Goal: Task Accomplishment & Management: Use online tool/utility

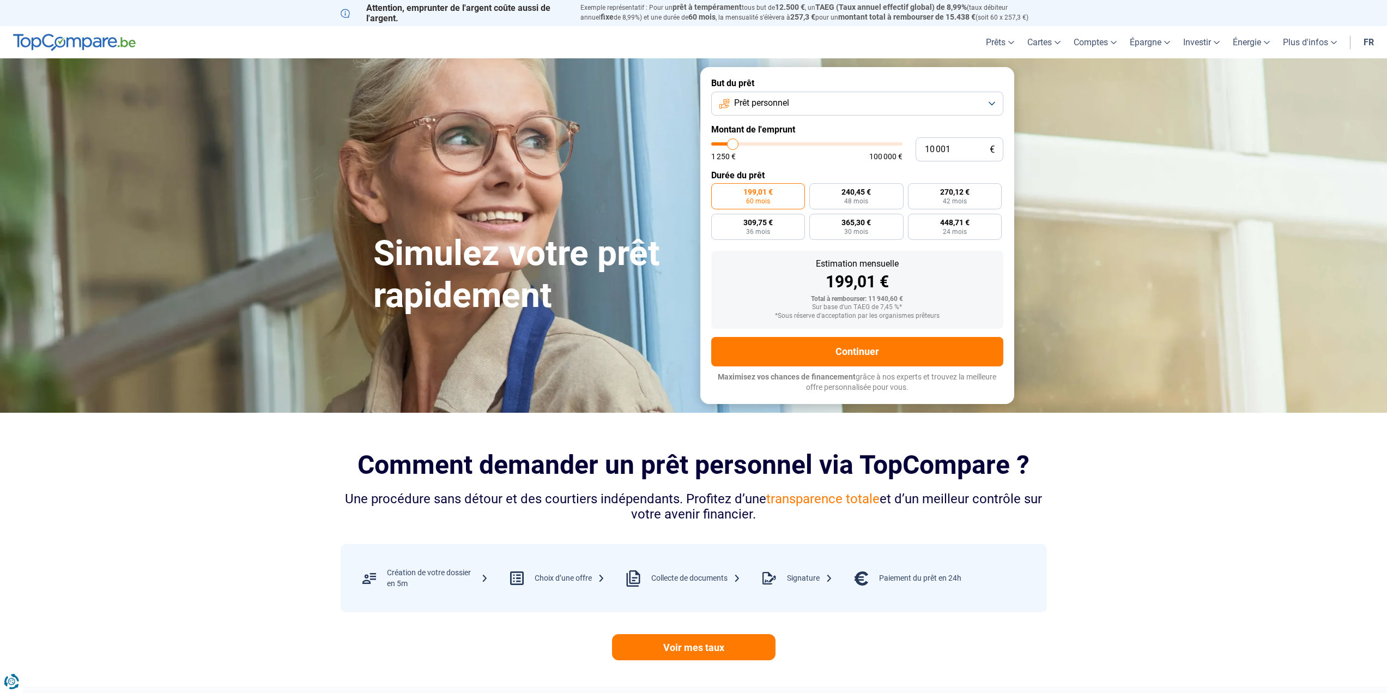
click at [914, 100] on button "Prêt personnel" at bounding box center [857, 104] width 292 height 24
click at [810, 69] on form "But du prêt Prêt personnel Prêt personnel Regroupement de crédits Prêt voiture …" at bounding box center [857, 235] width 314 height 336
click at [796, 96] on button "Prêt personnel" at bounding box center [857, 104] width 292 height 24
click at [774, 173] on span "Prêt voiture" at bounding box center [756, 175] width 44 height 12
type input "30 500"
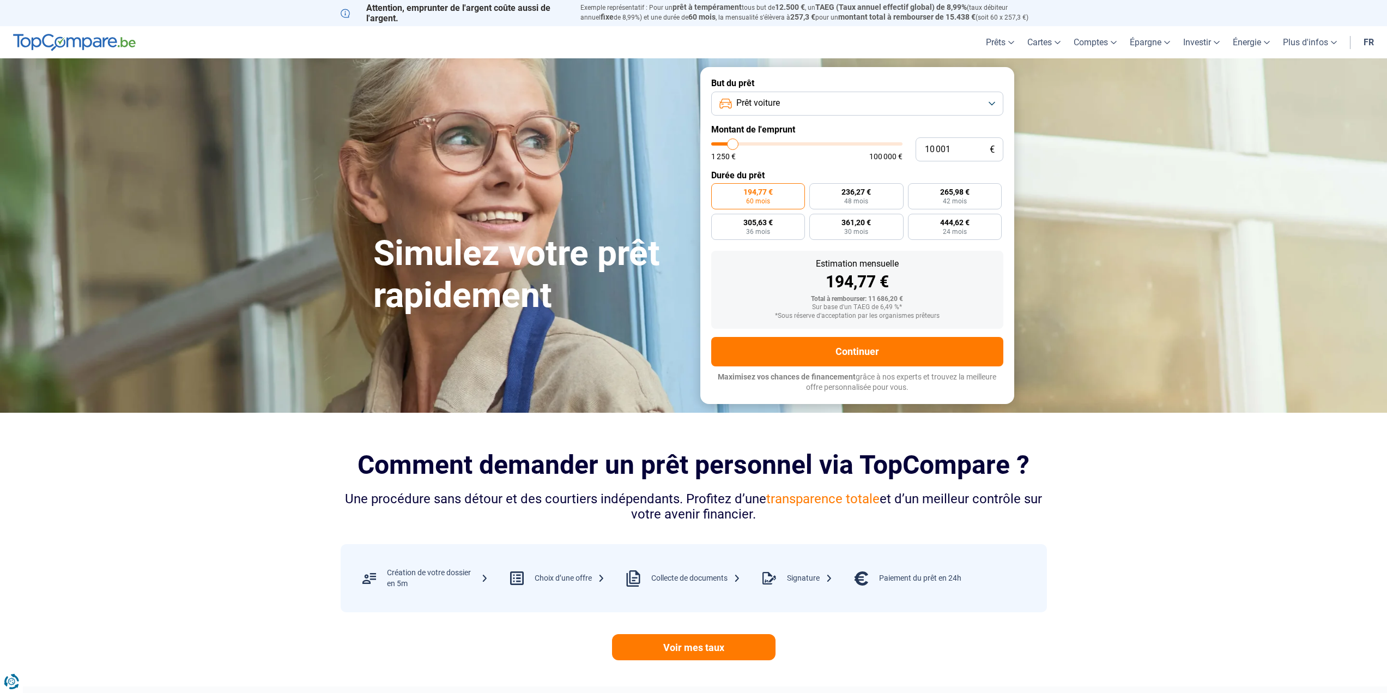
type input "30500"
type input "31 000"
type input "31000"
type input "31 250"
type input "31250"
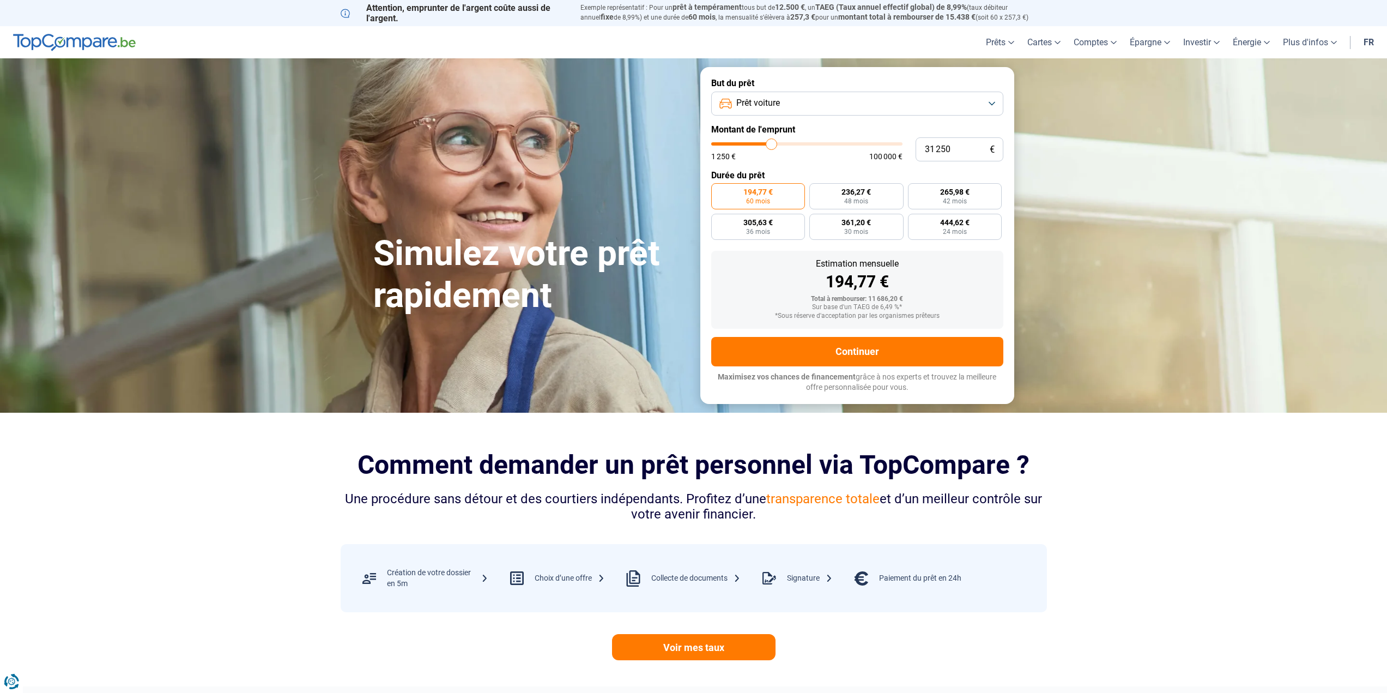
type input "32 000"
type input "32000"
type input "32 500"
type input "32500"
type input "33 250"
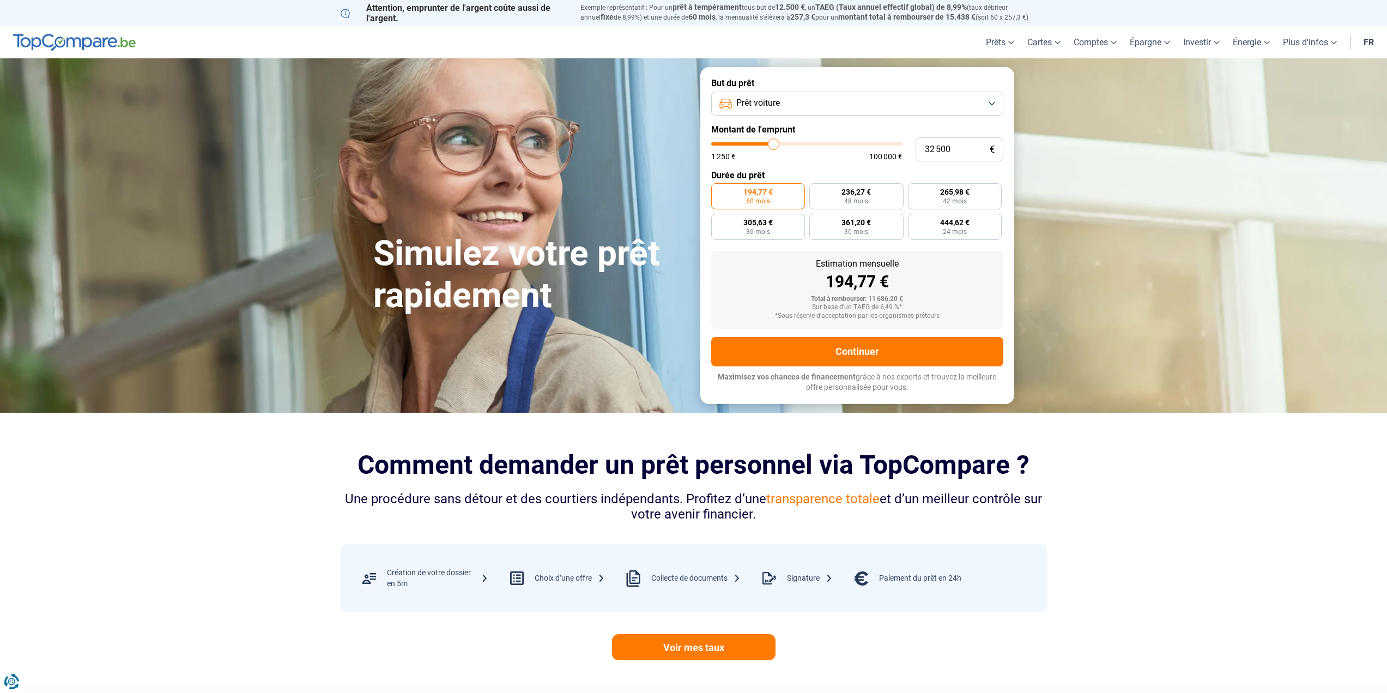
type input "33250"
type input "33 500"
type input "33500"
type input "34 000"
type input "34000"
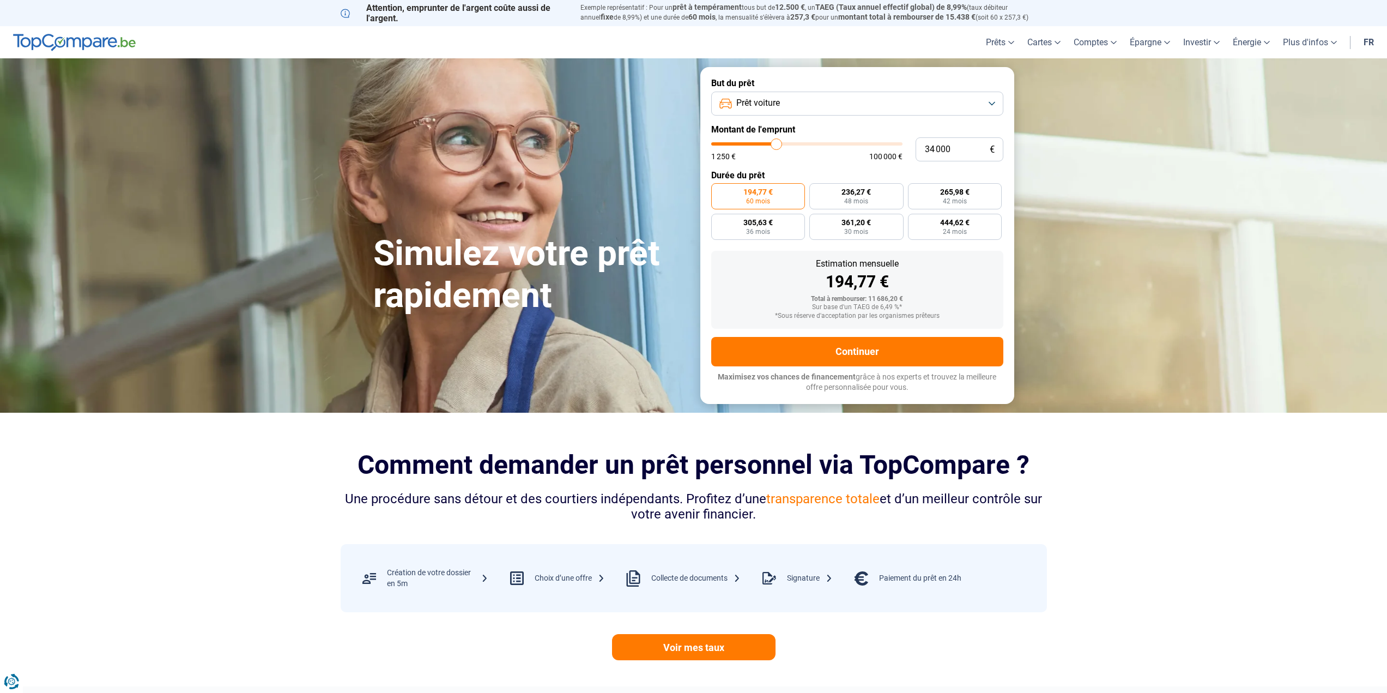
type input "34 750"
type input "34750"
type input "35 250"
type input "35250"
type input "36 500"
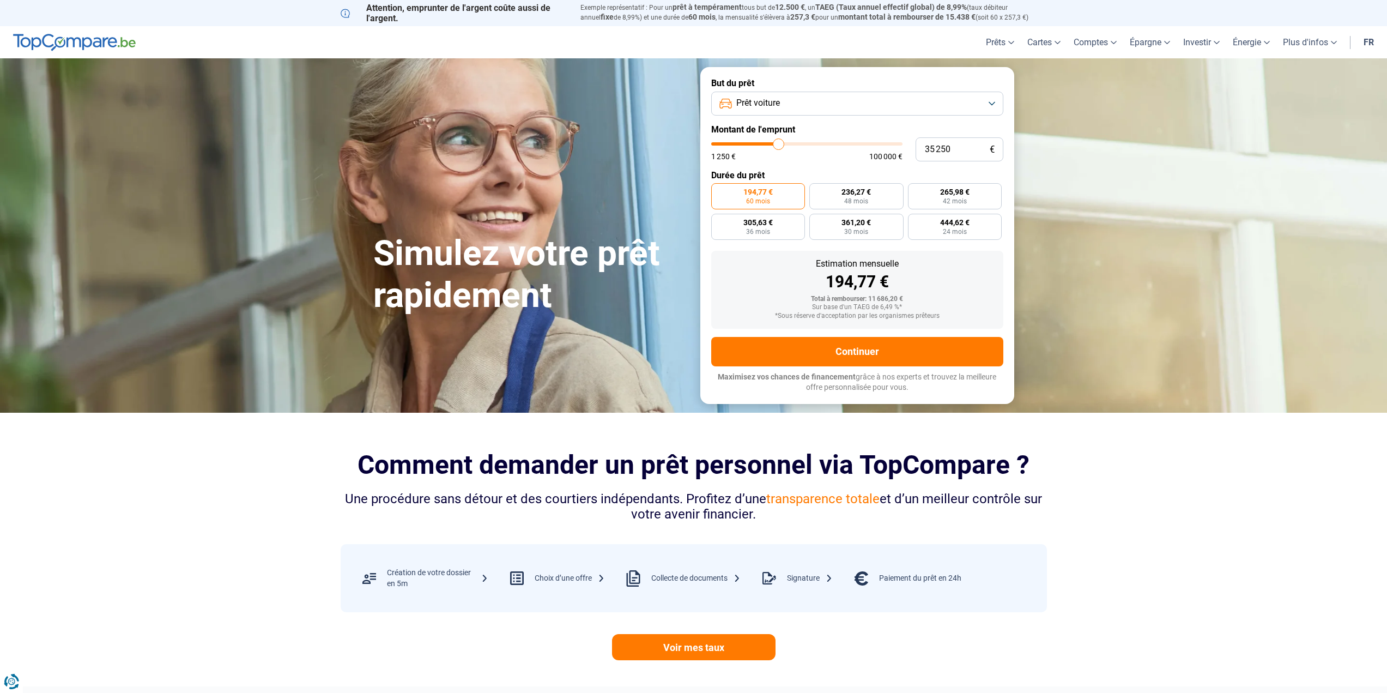
type input "36500"
type input "37 000"
type input "37000"
type input "38 000"
type input "38000"
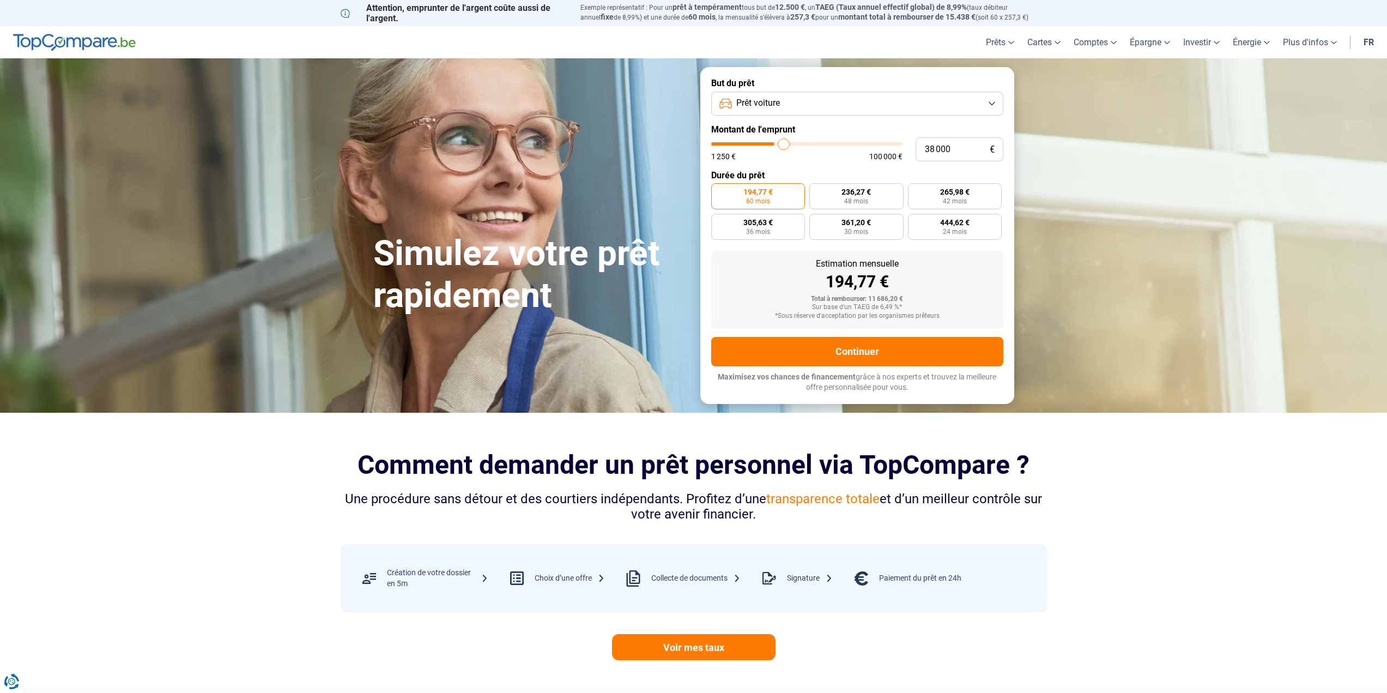
type input "39 250"
type input "39250"
type input "40 000"
type input "40000"
type input "41 500"
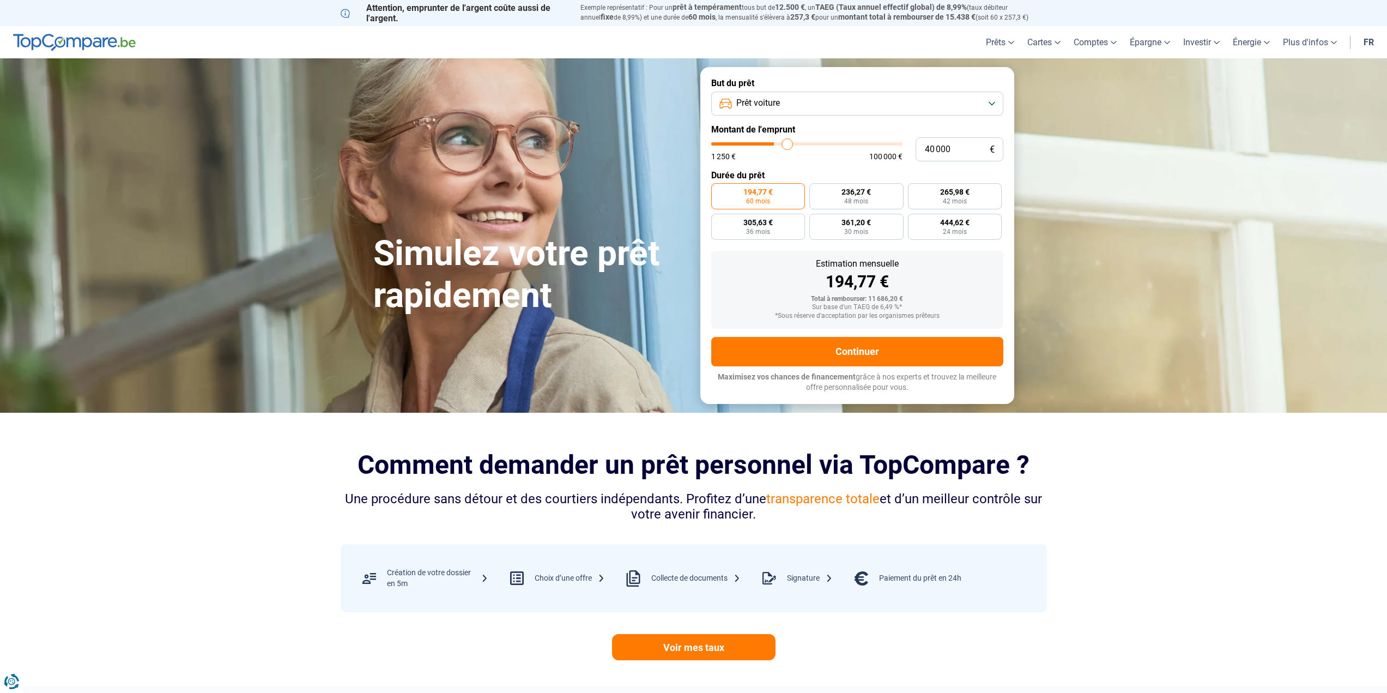
type input "41500"
type input "42 750"
type input "42750"
type input "44 500"
type input "44500"
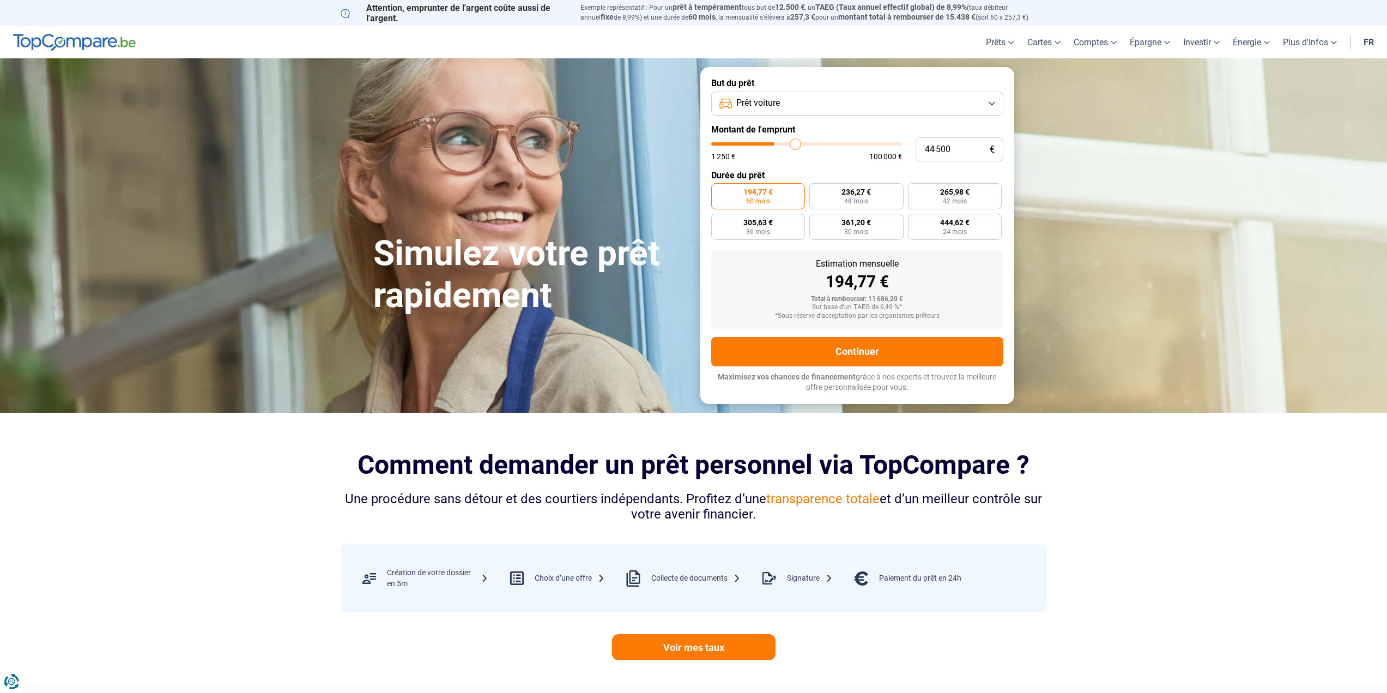
type input "46 500"
type input "46500"
type input "48 500"
type input "48500"
type input "49 500"
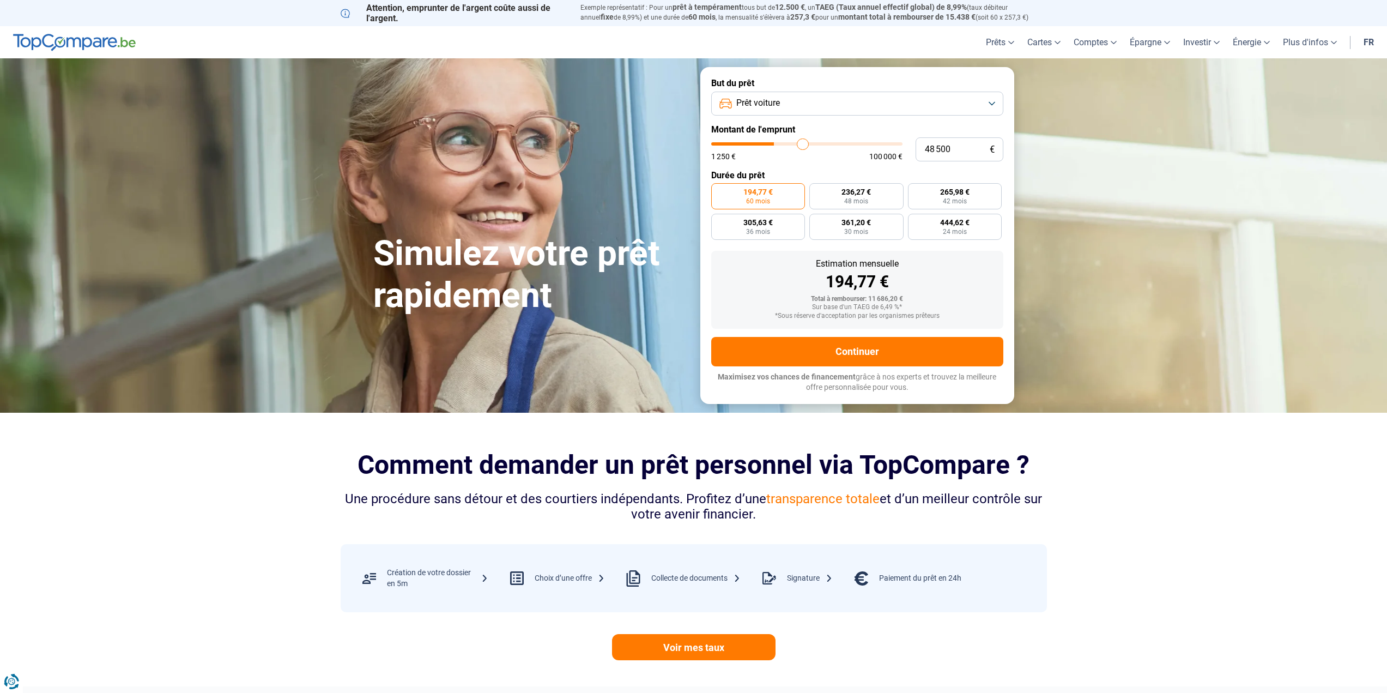
type input "49500"
type input "51 000"
type input "51000"
type input "51 750"
type input "51750"
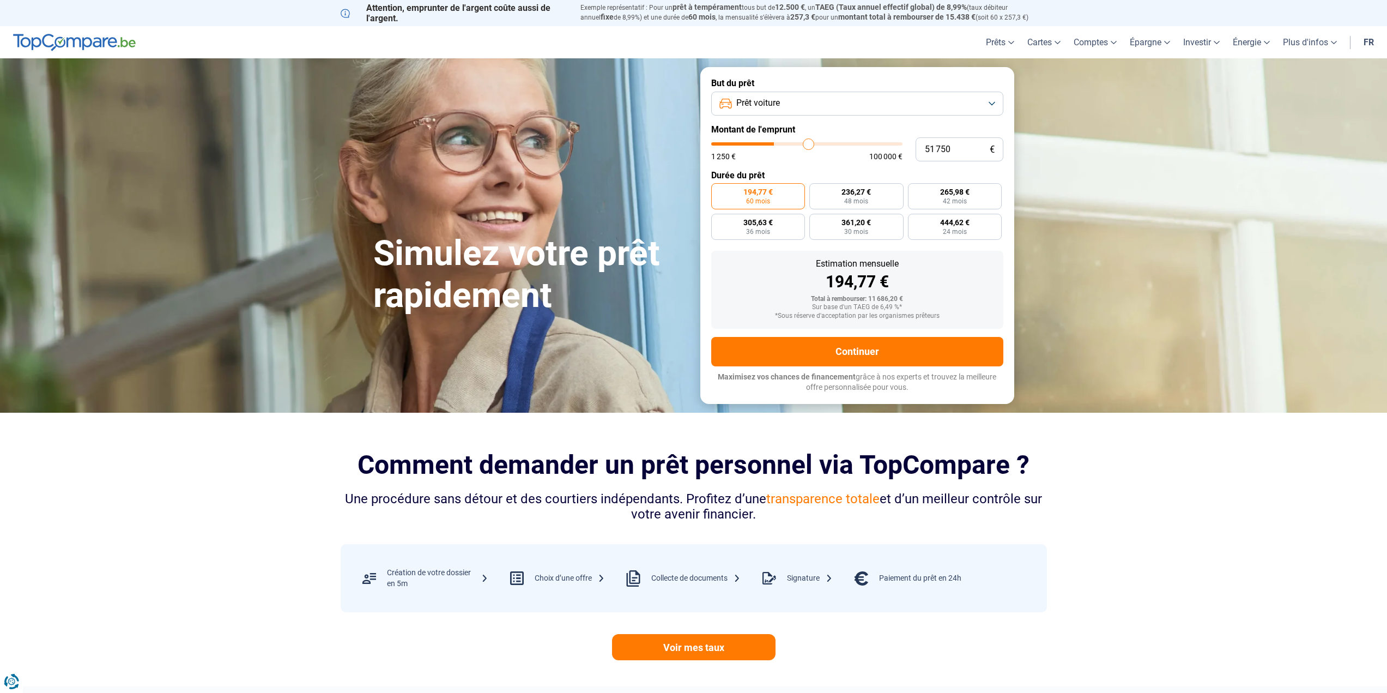
type input "53 250"
type input "53250"
type input "54 750"
type input "54750"
type input "55 500"
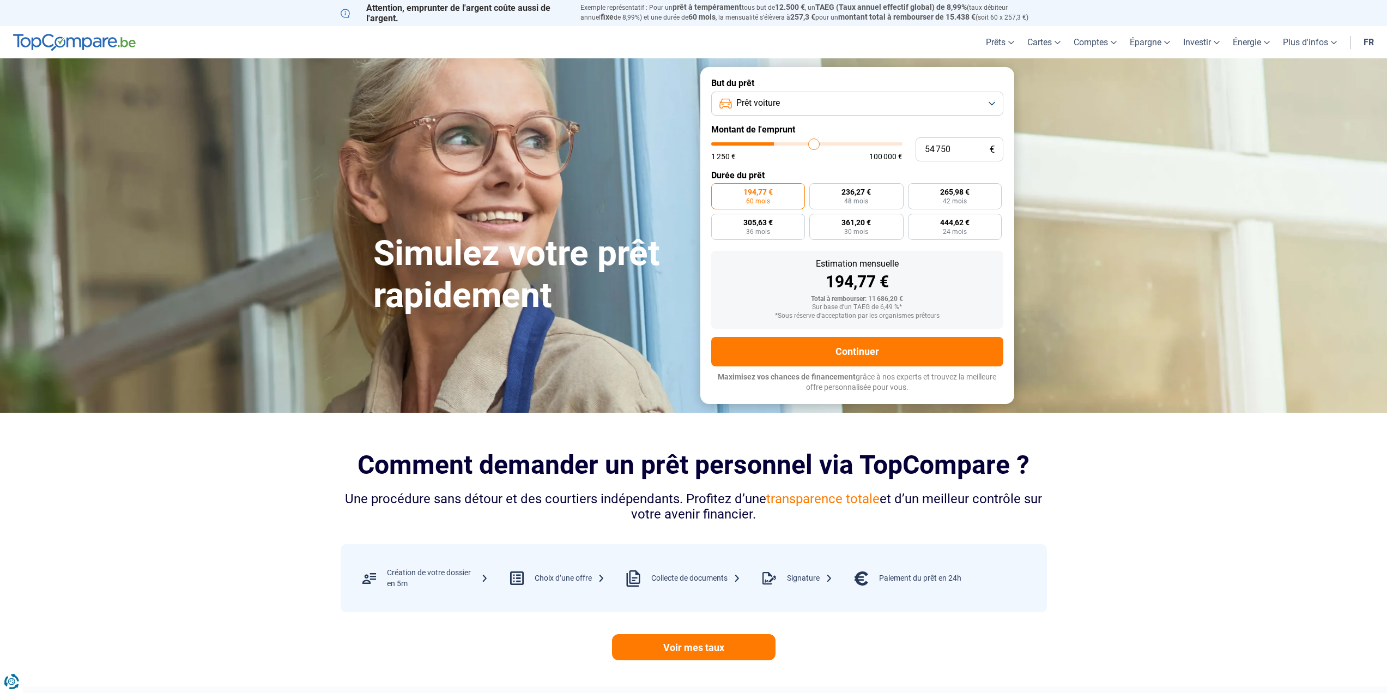
type input "55500"
type input "57 500"
type input "57500"
type input "59 000"
type input "59000"
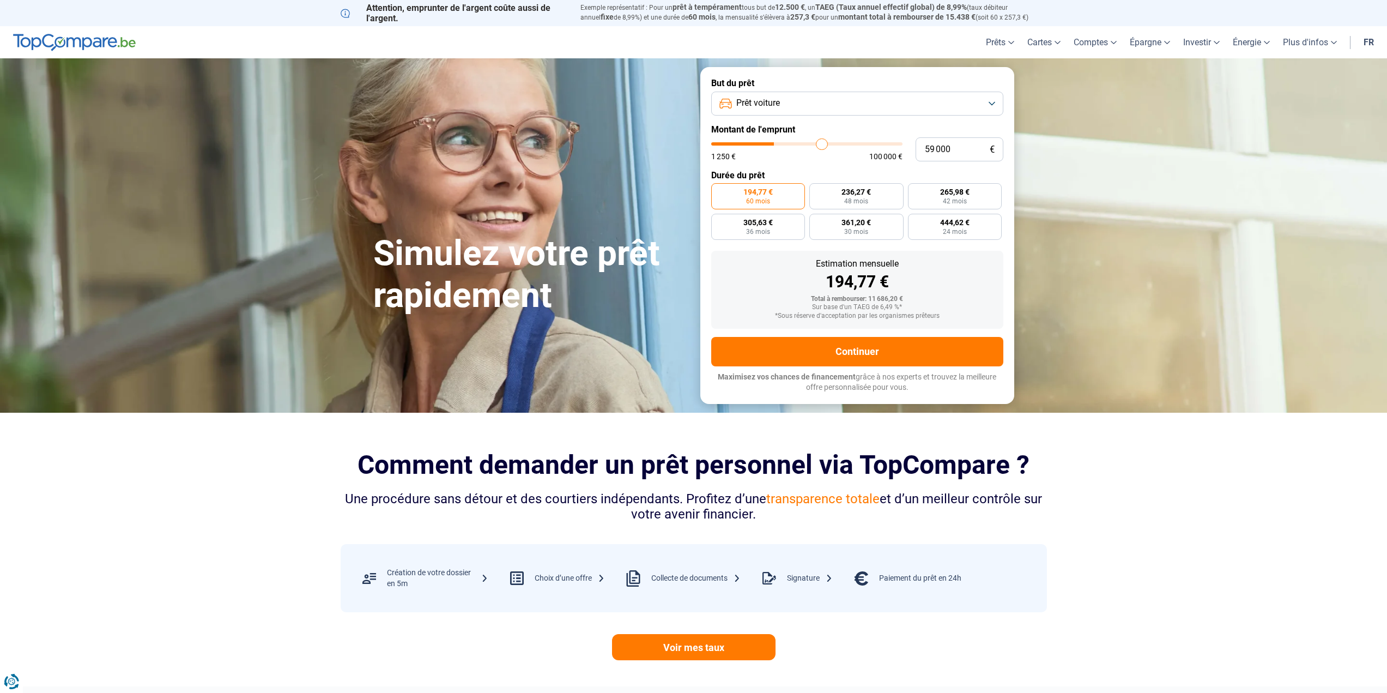
type input "60 250"
type input "60250"
type input "61 500"
type input "61500"
type input "63 250"
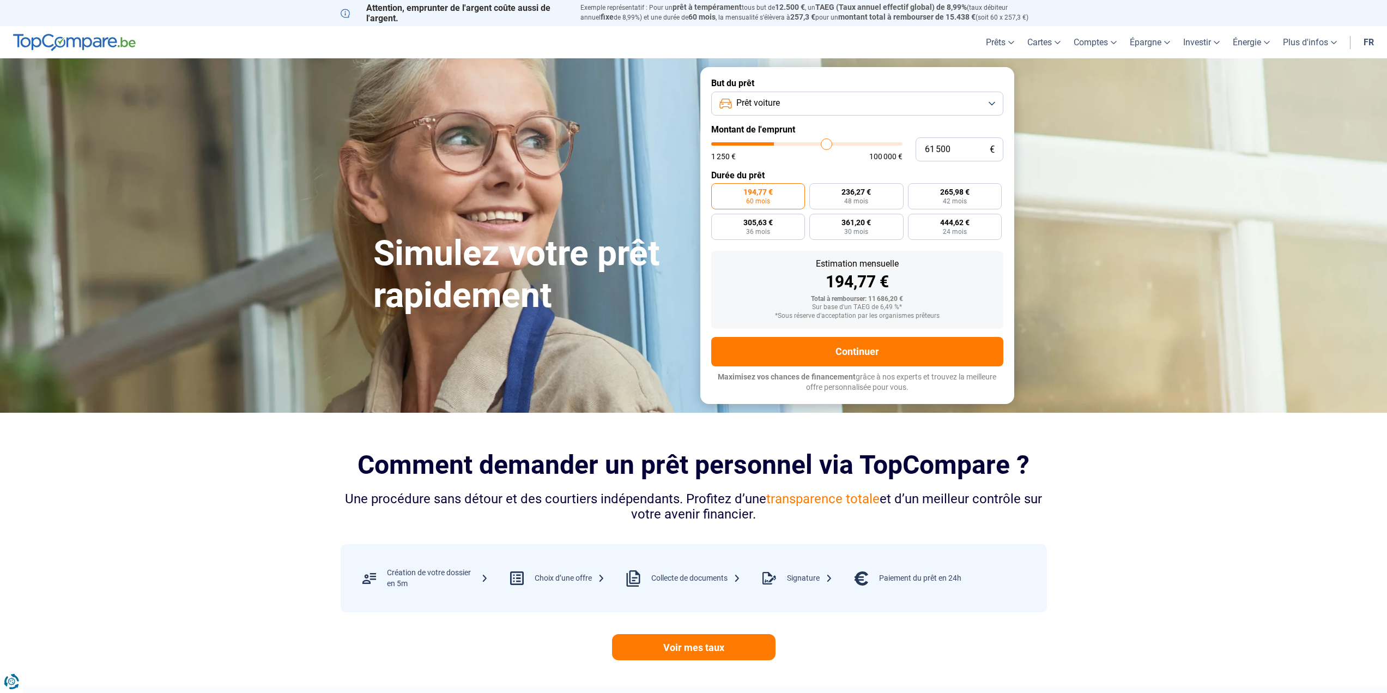
type input "63250"
type input "64 250"
type input "64250"
type input "65 000"
type input "65000"
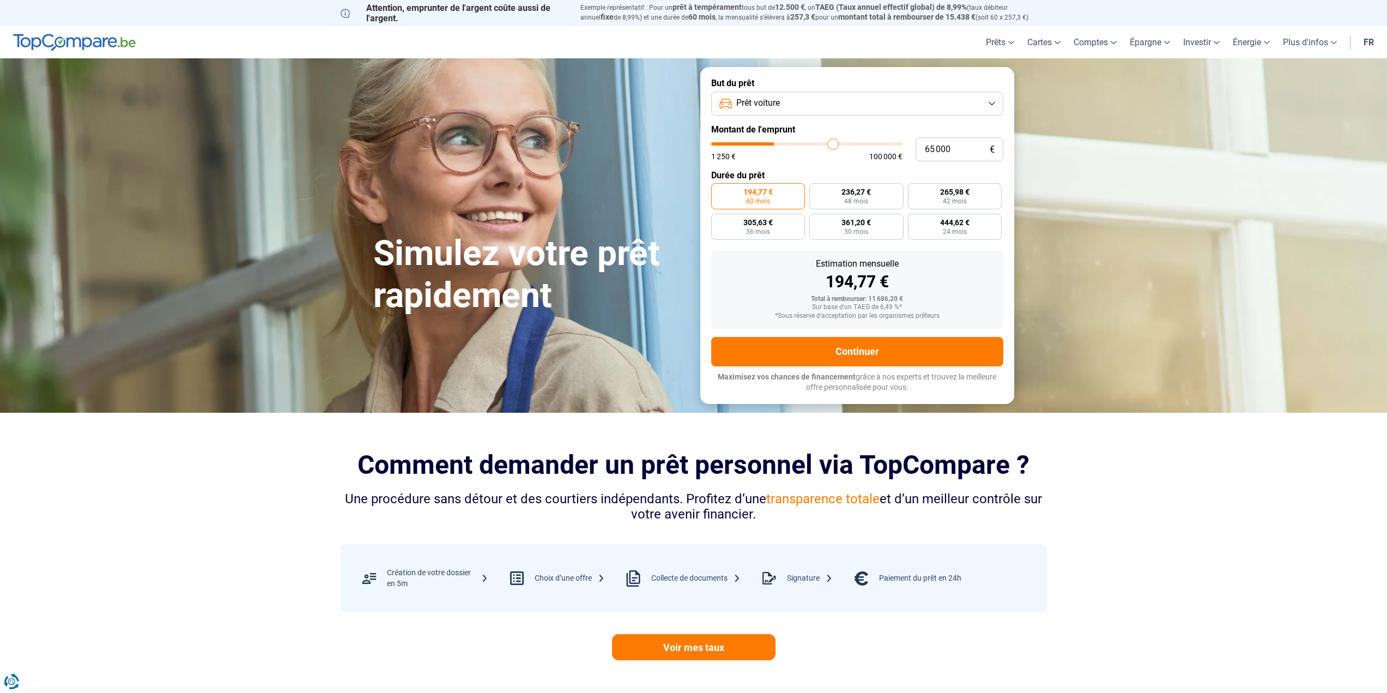
type input "66 000"
type input "66000"
type input "66 750"
type input "66750"
type input "67 250"
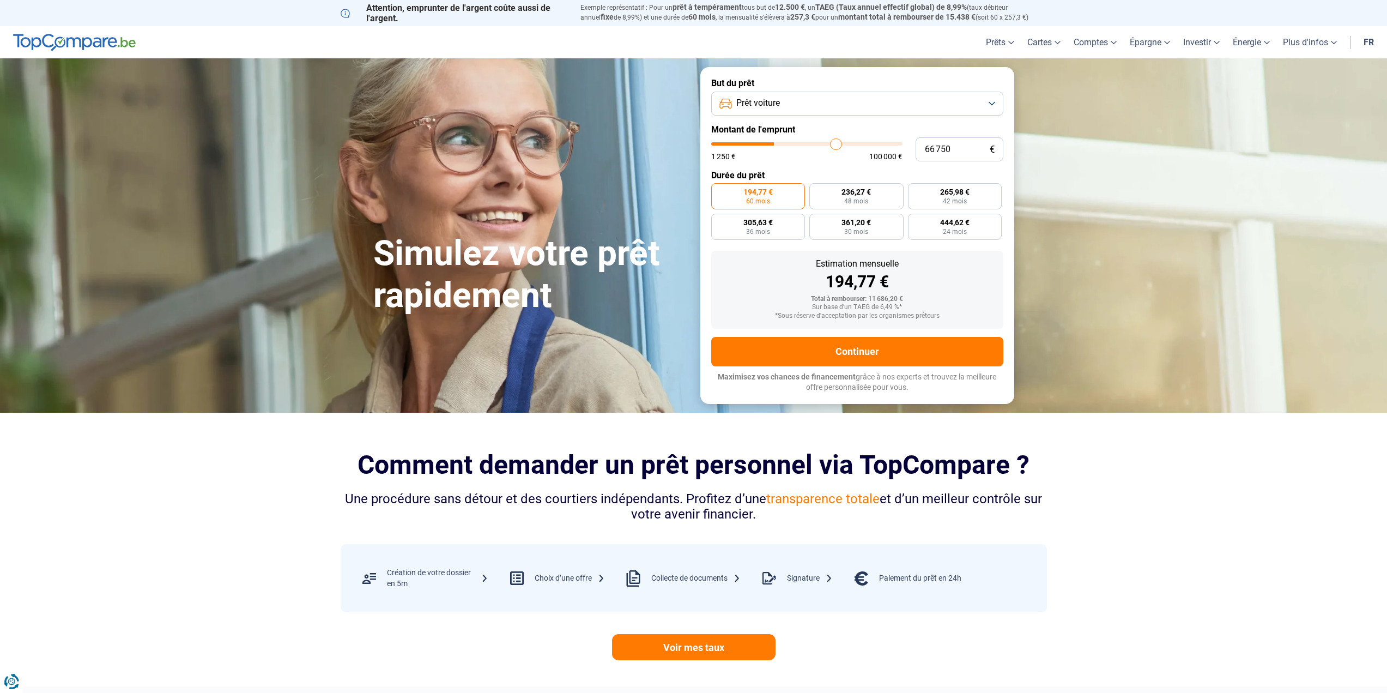
type input "67250"
type input "67 500"
type input "67500"
type input "68 250"
type input "68250"
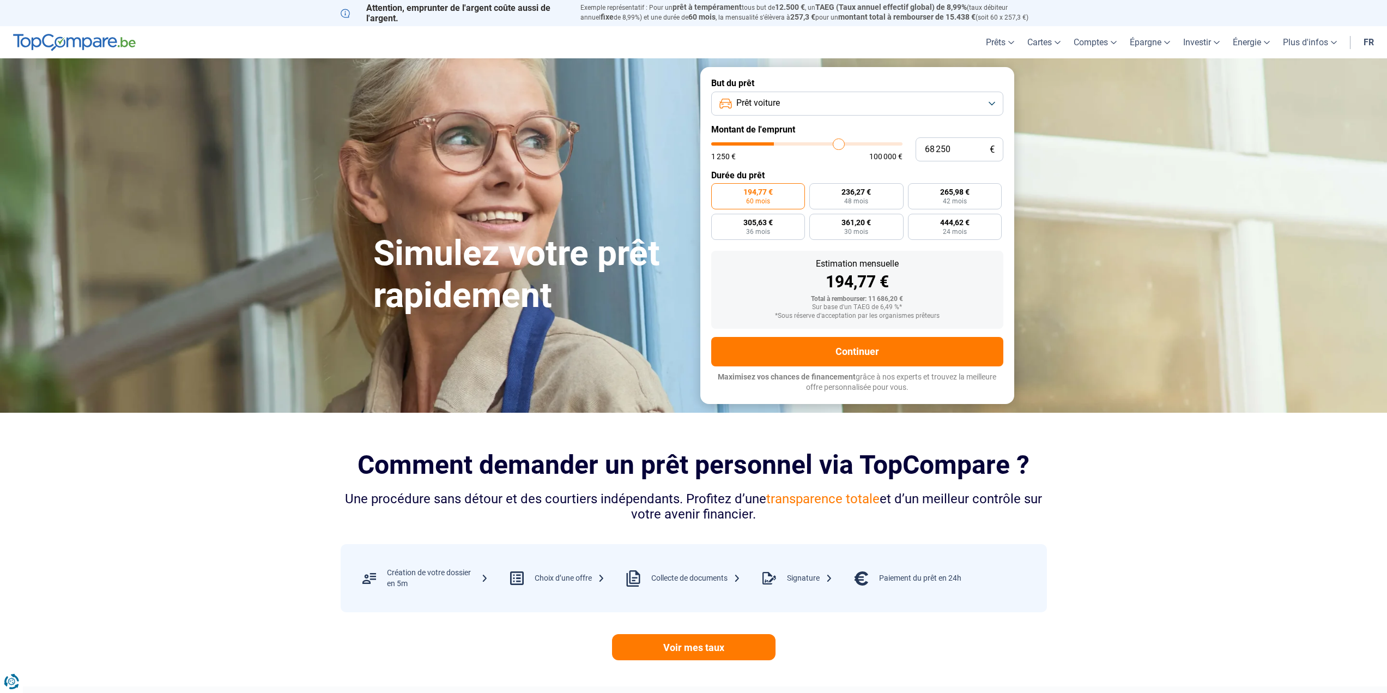
type input "69 000"
type input "69000"
type input "69 250"
type input "69250"
type input "69 500"
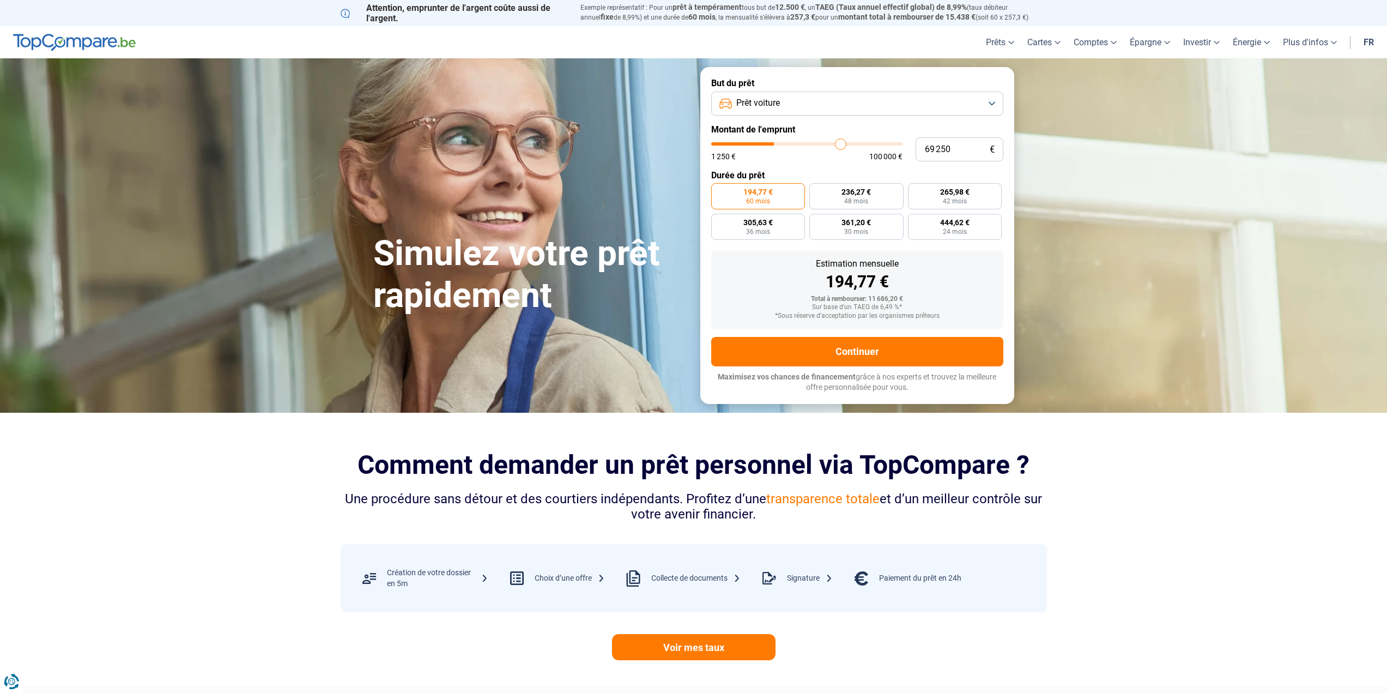
type input "69500"
type input "69 750"
type input "69750"
type input "70 500"
type input "70500"
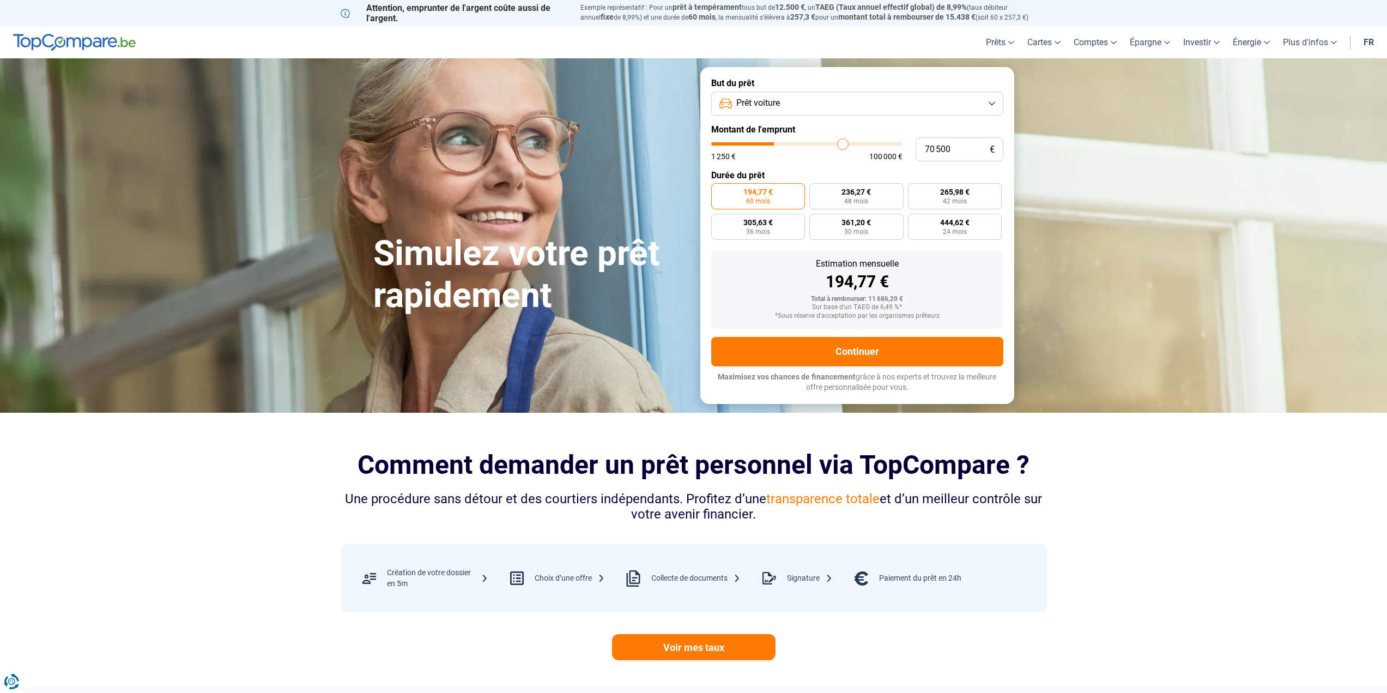
type input "71 000"
type input "71000"
type input "71 250"
type input "71250"
type input "72 000"
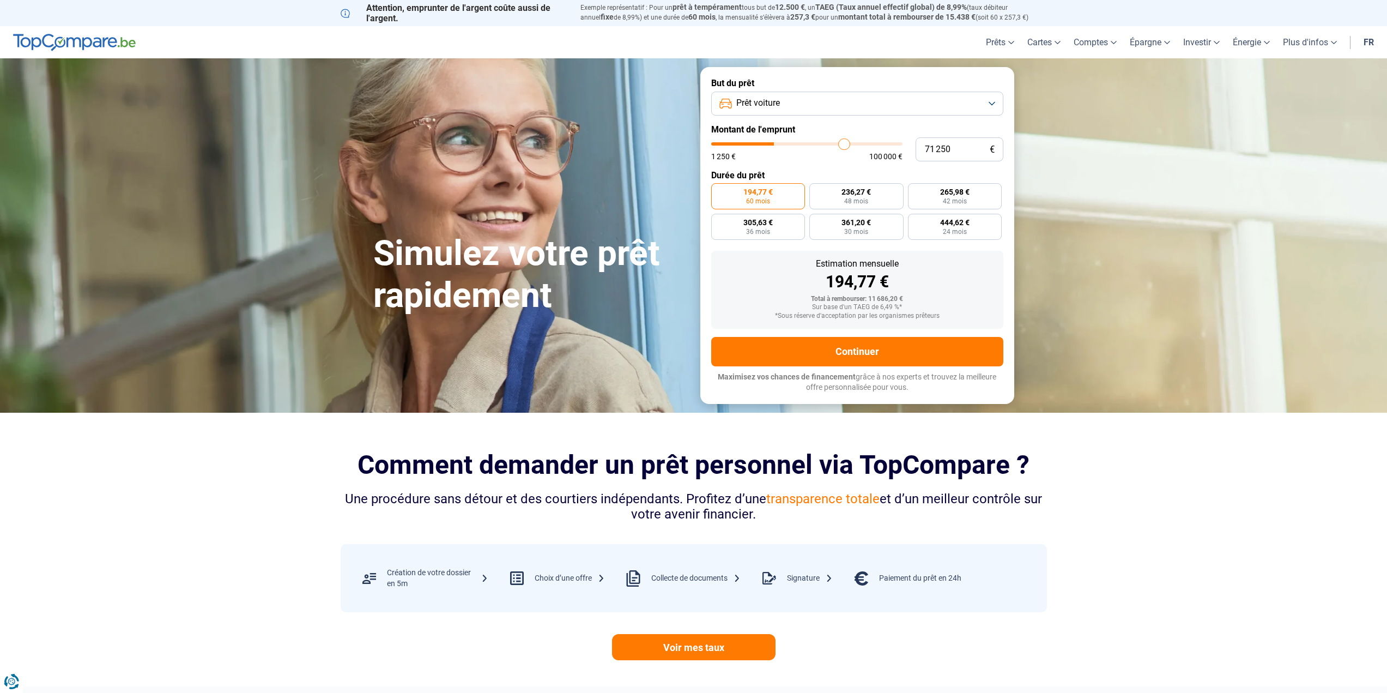
type input "72000"
type input "72 500"
type input "72500"
type input "72 750"
type input "72750"
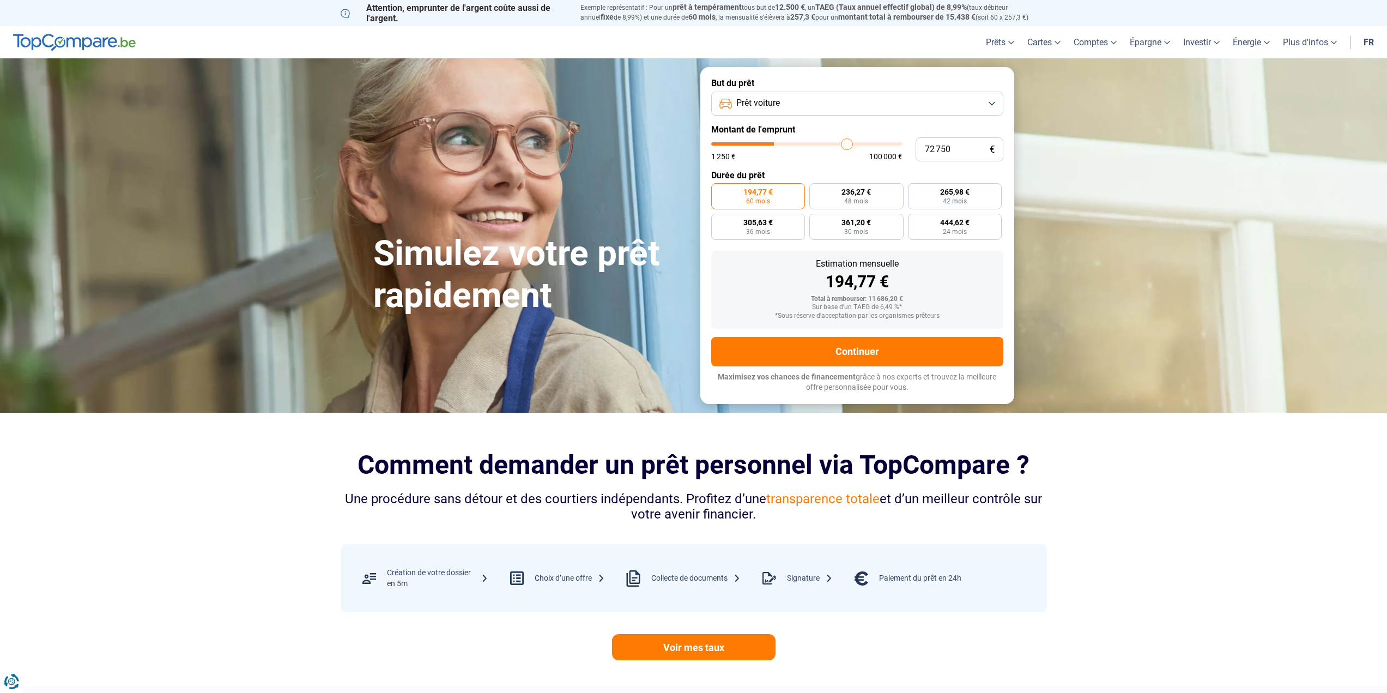
type input "73 750"
type input "73750"
type input "74 000"
type input "74000"
type input "74 750"
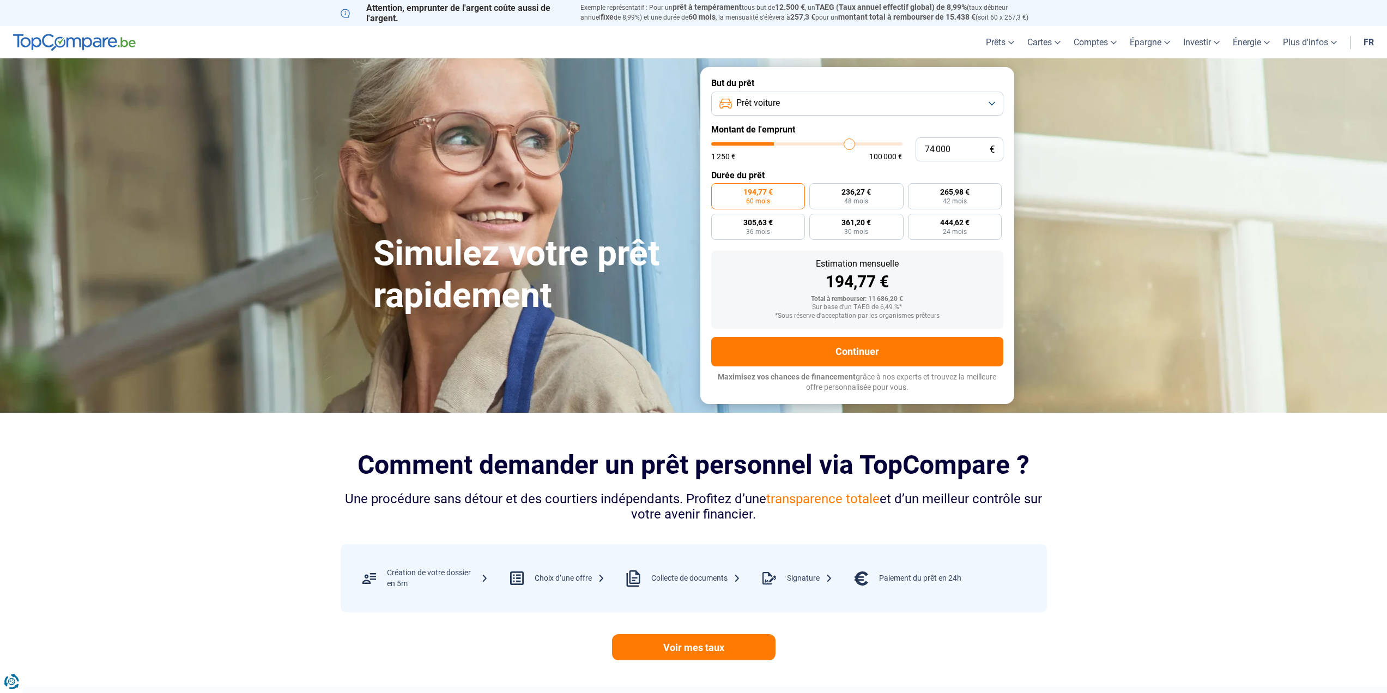
type input "74750"
type input "75 250"
type input "75250"
type input "75 750"
type input "75750"
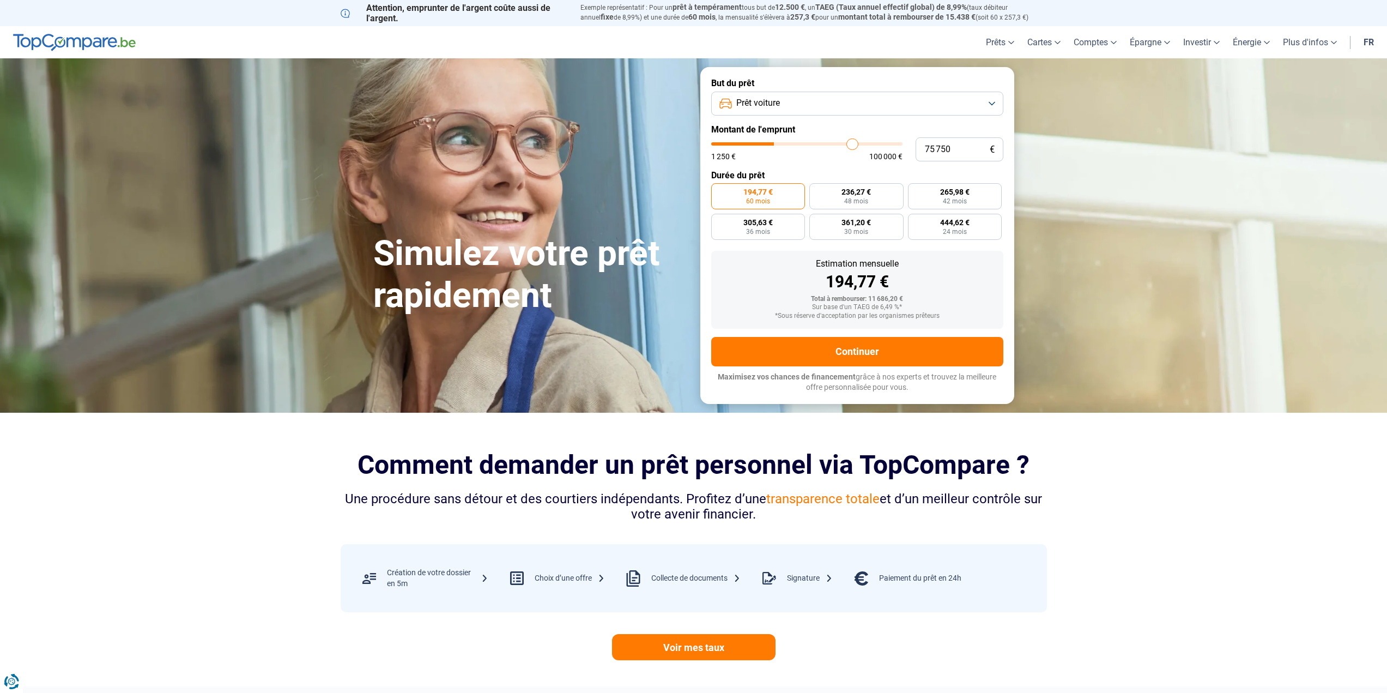
type input "76 250"
type input "76250"
type input "76 750"
type input "76750"
type input "77 250"
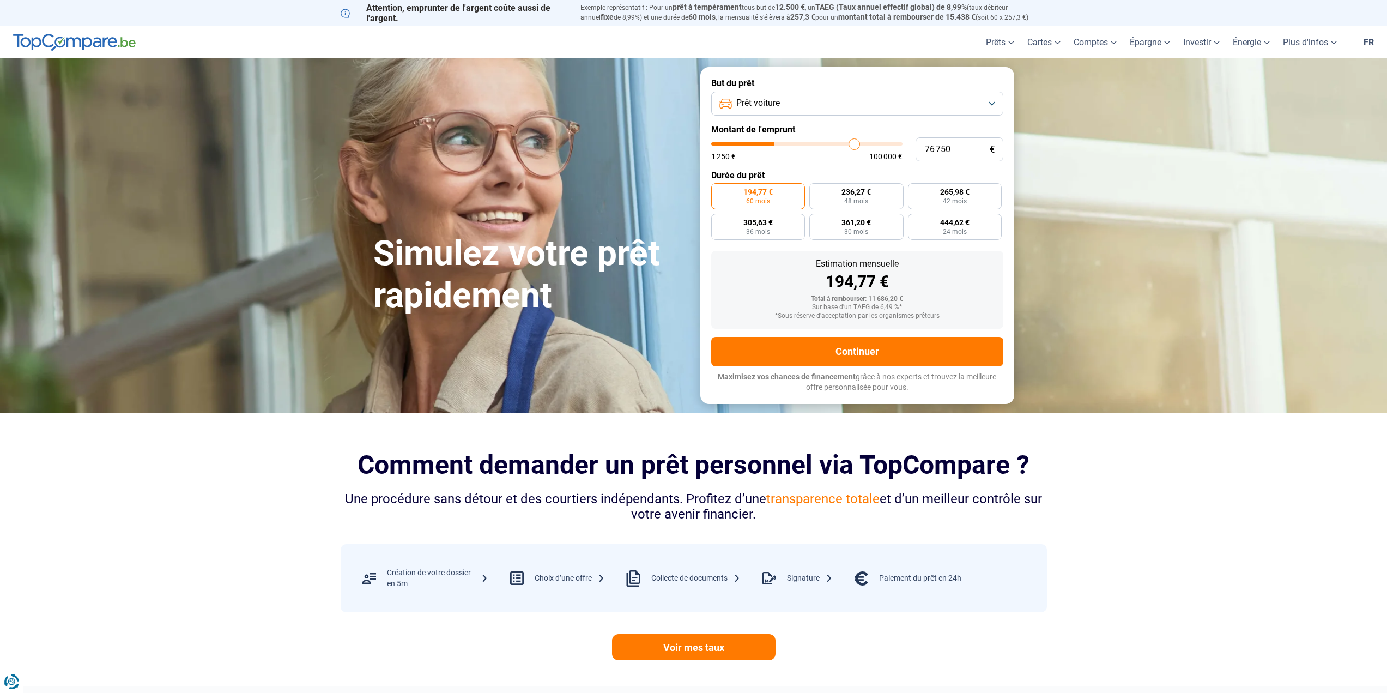
type input "77250"
type input "78 000"
type input "78000"
type input "78 500"
type input "78500"
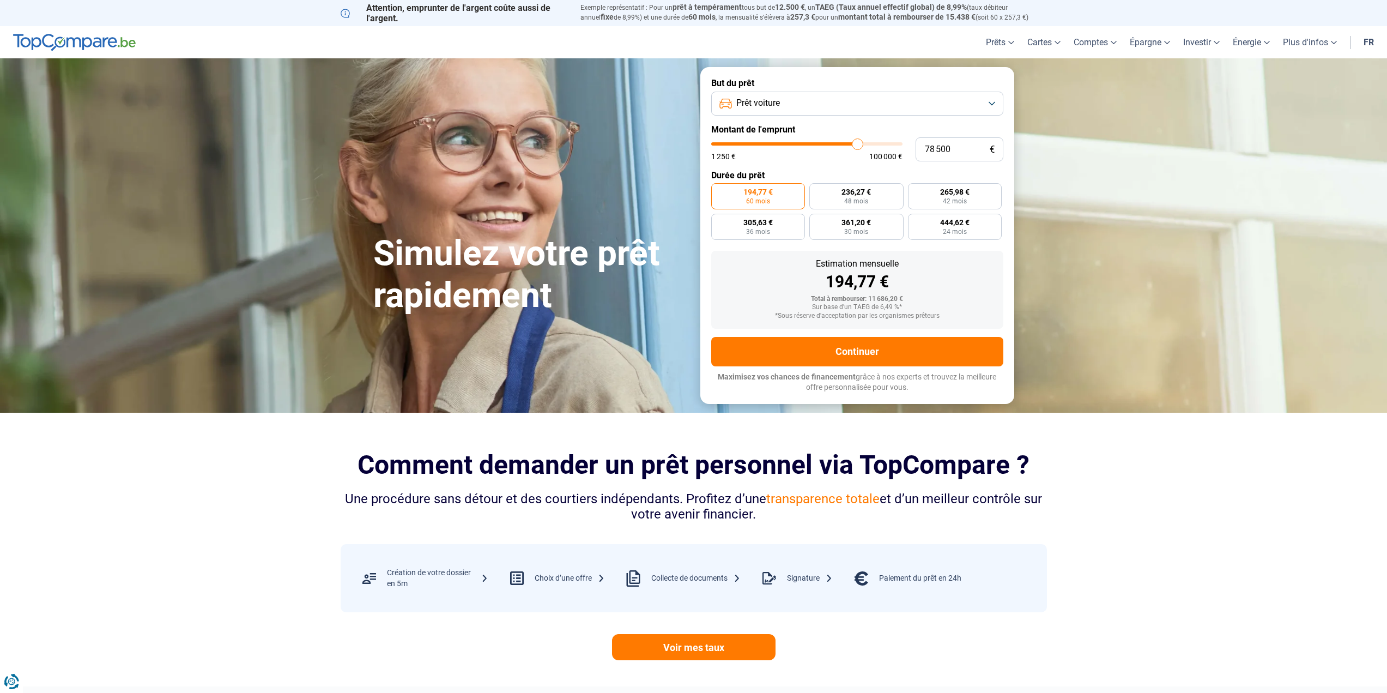
type input "79 500"
type input "79500"
type input "80 000"
type input "80000"
type input "80 750"
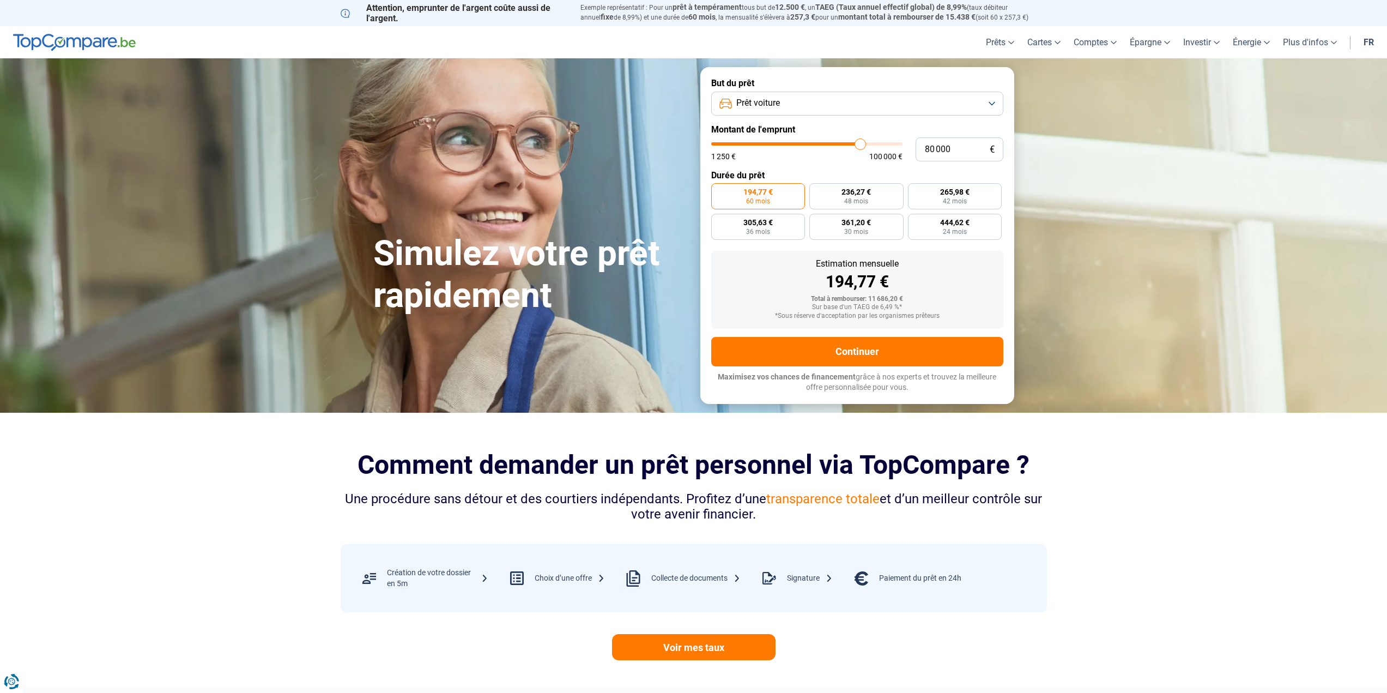
type input "80750"
type input "81 500"
type input "81500"
type input "82 250"
type input "82250"
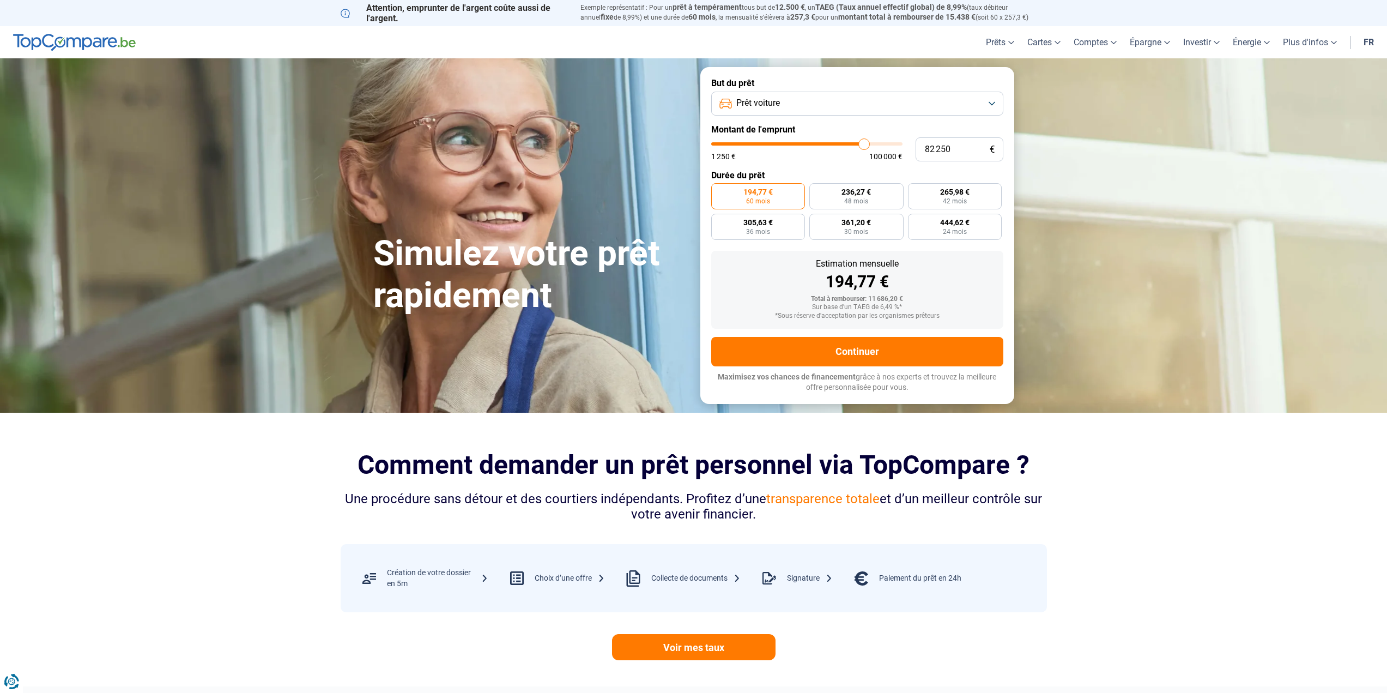
type input "83 250"
type input "83250"
type input "83 750"
type input "83750"
type input "84 500"
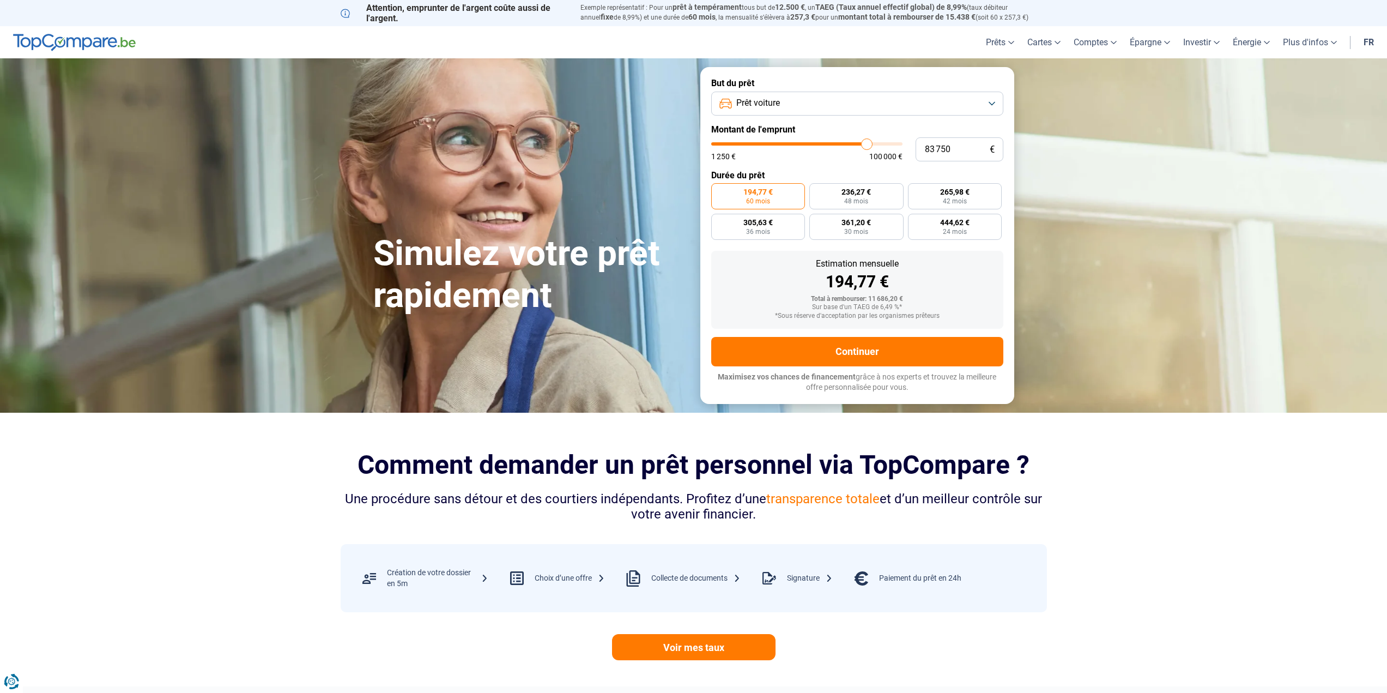
type input "84500"
type input "85 000"
type input "85000"
type input "85 500"
type input "85500"
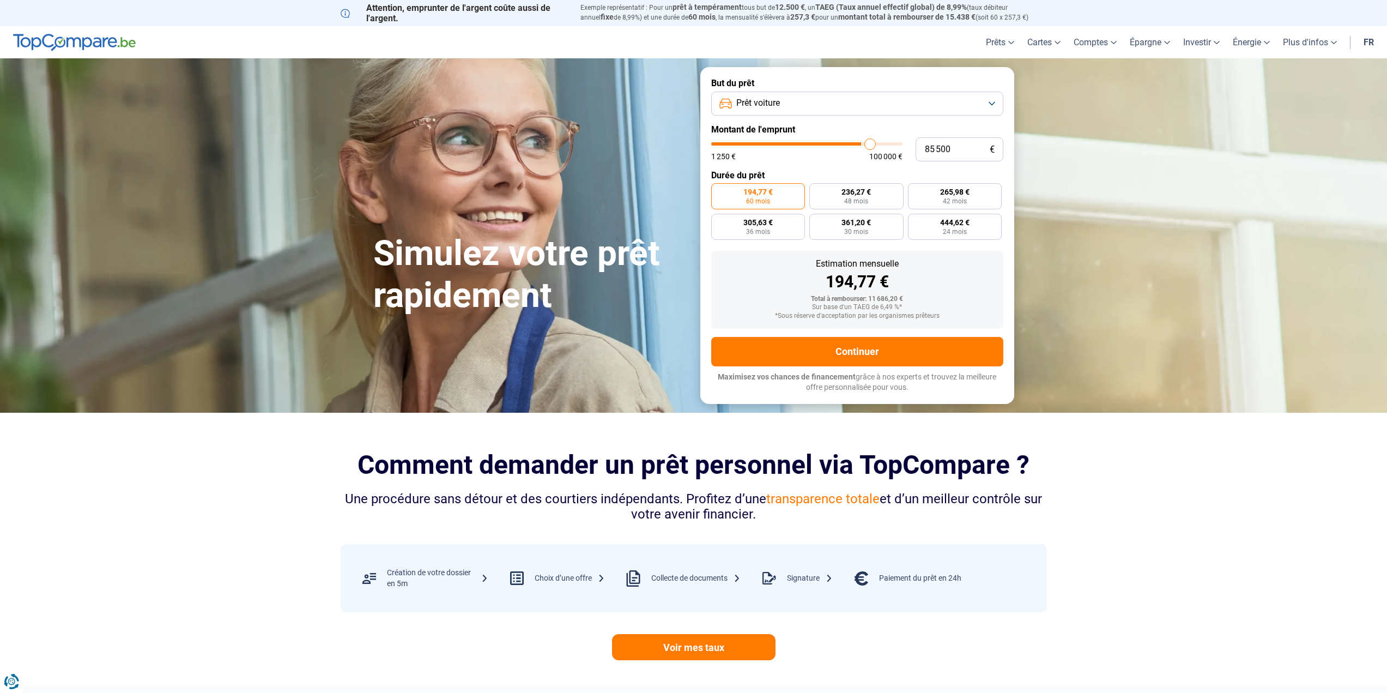
type input "86 000"
type input "86000"
type input "86 500"
type input "86500"
type input "87 000"
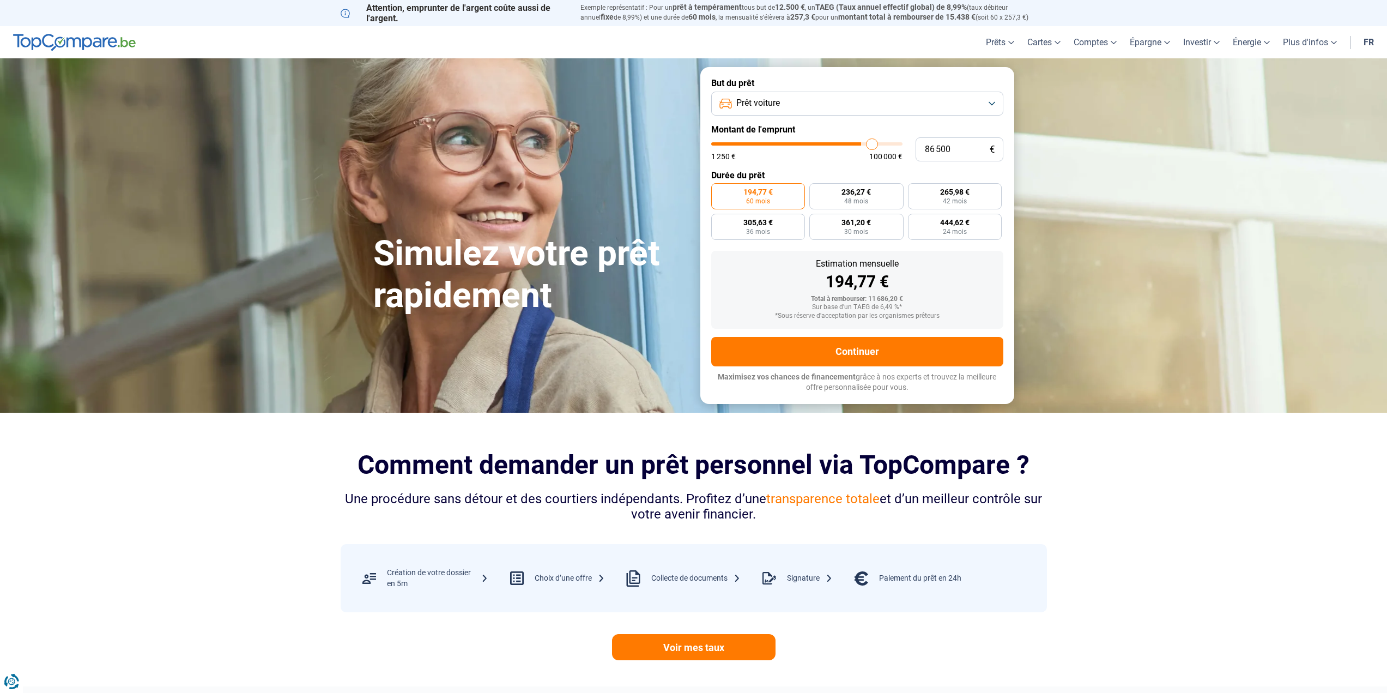
type input "87000"
type input "87 500"
type input "87500"
type input "88 250"
type input "88250"
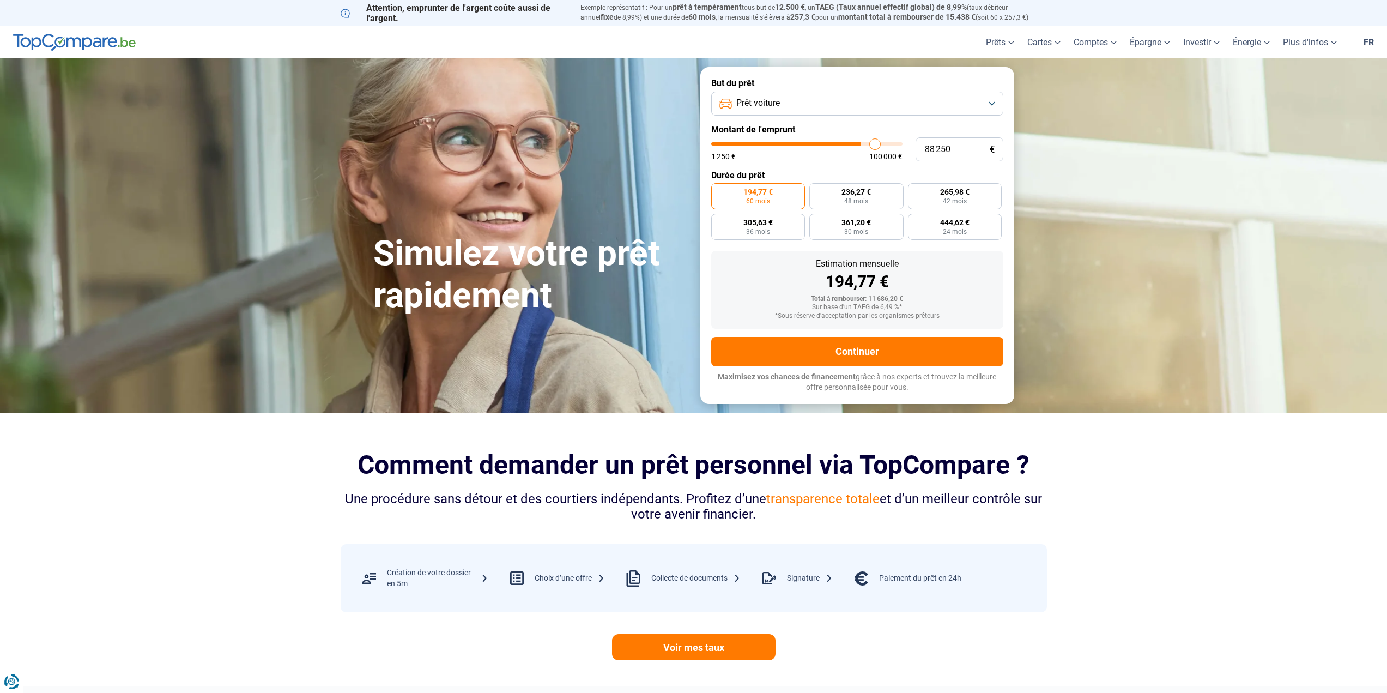
type input "89 000"
type input "89000"
type input "89 750"
type input "89750"
type input "90 000"
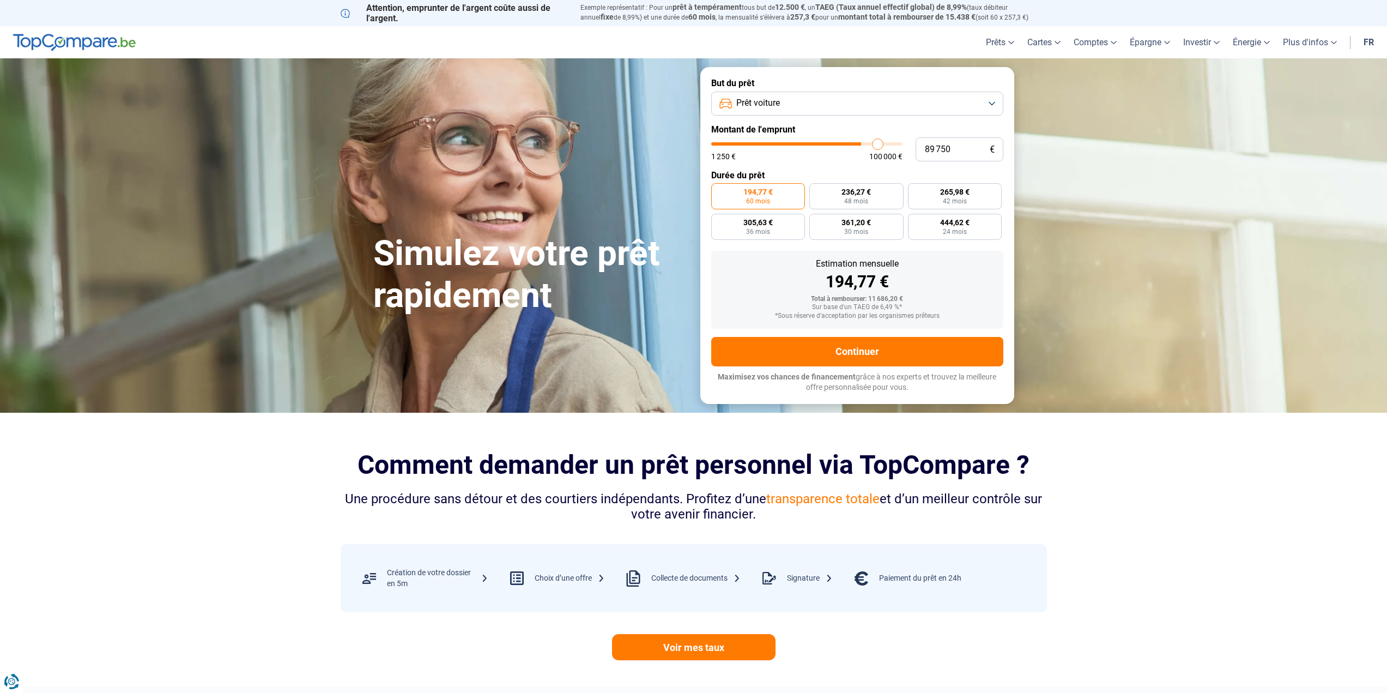
type input "90000"
type input "90 250"
type input "90250"
type input "91 000"
type input "91000"
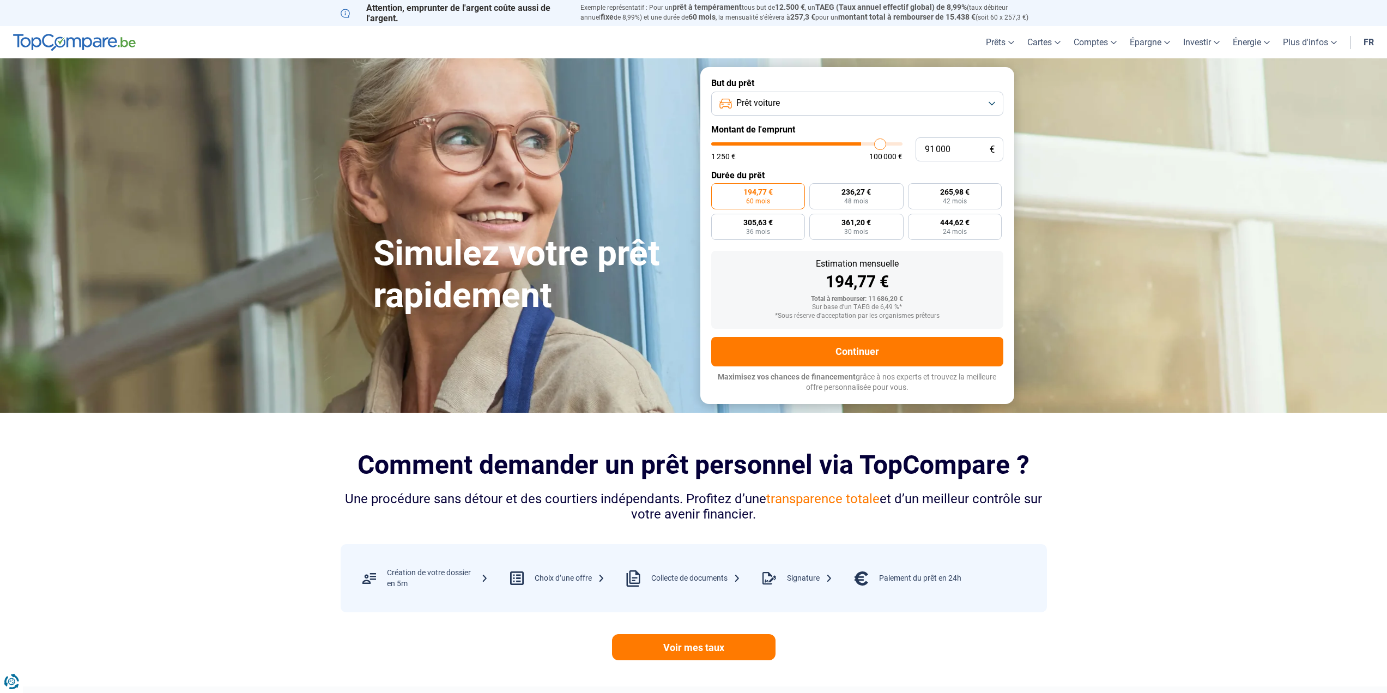
type input "91 250"
type input "91250"
type input "91 750"
type input "91750"
type input "92 000"
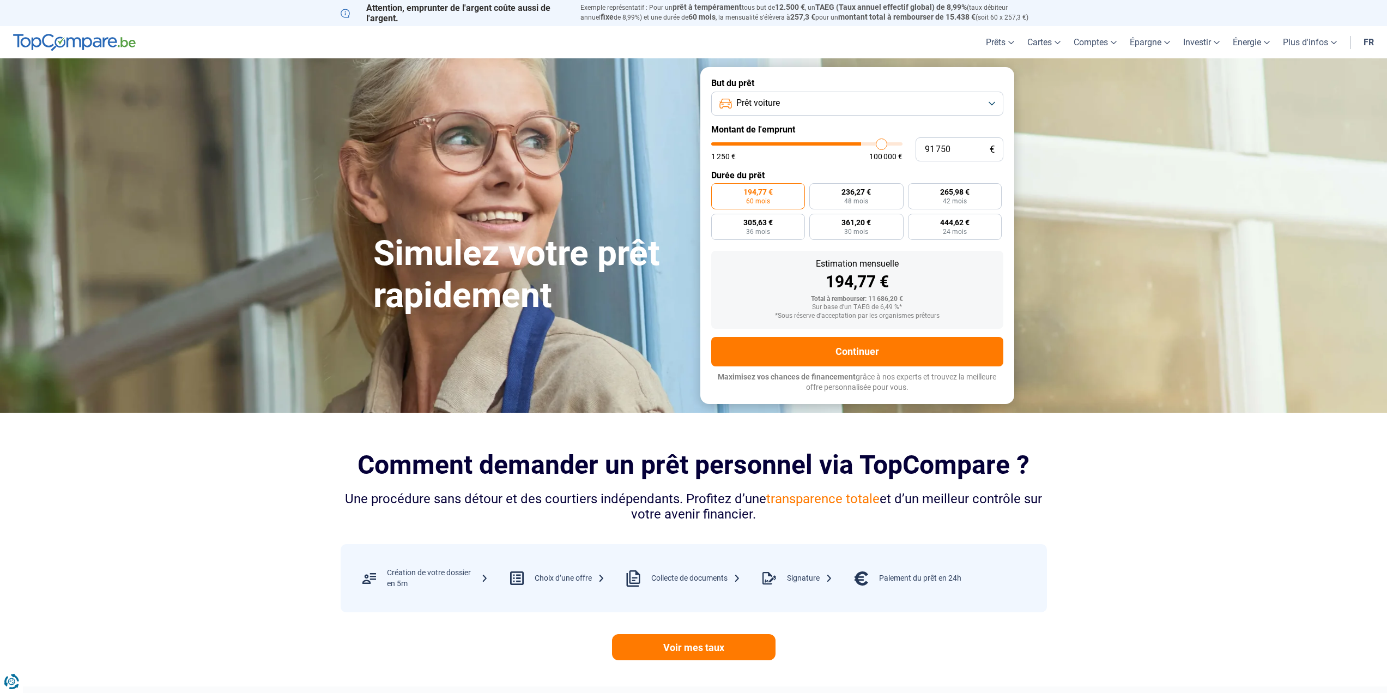
type input "92000"
type input "92 500"
type input "92500"
type input "93 000"
type input "93000"
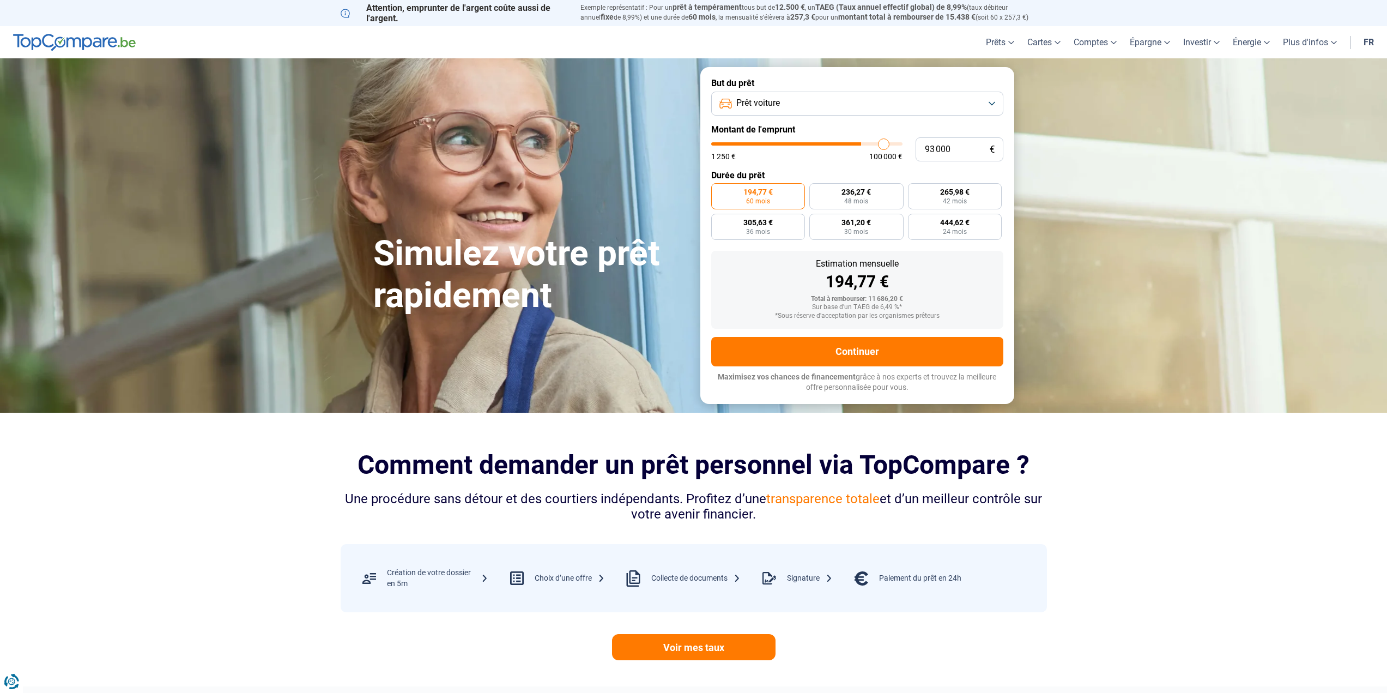
type input "93 250"
type input "93250"
type input "94 000"
type input "94000"
type input "94 500"
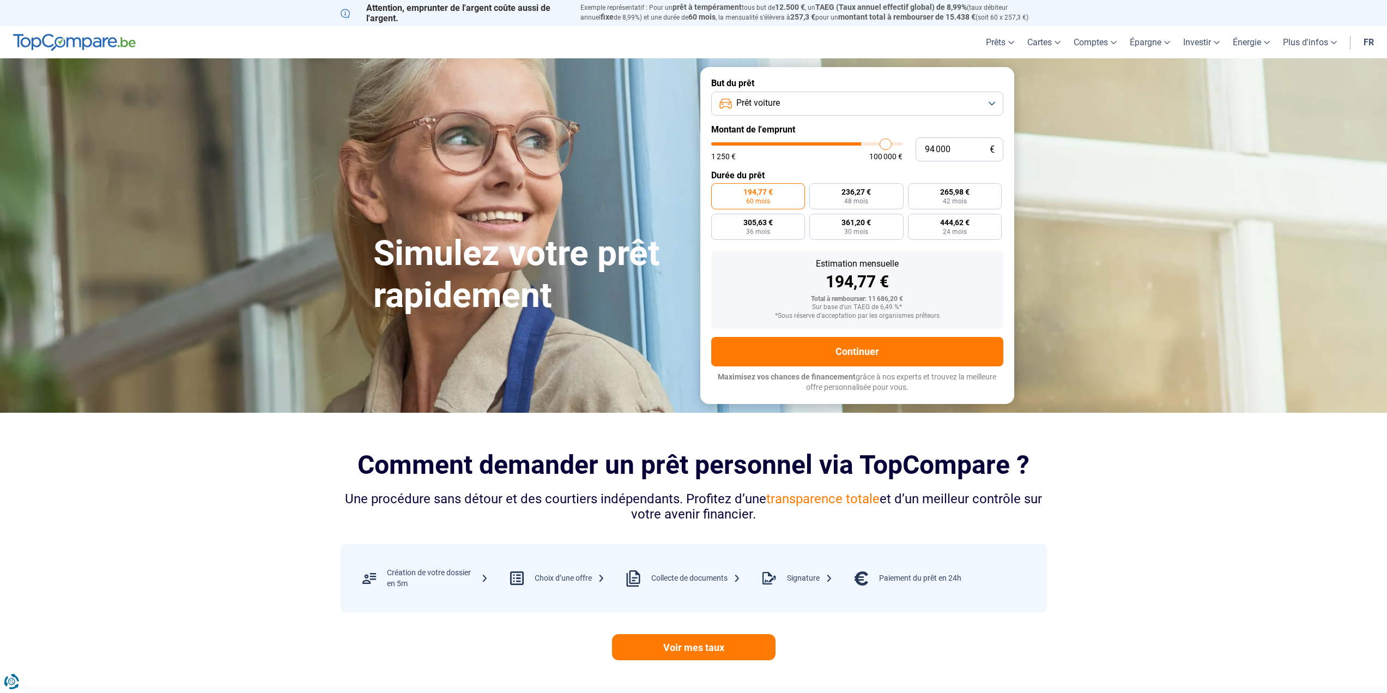
type input "94500"
type input "95 000"
type input "95000"
type input "95 750"
type input "95750"
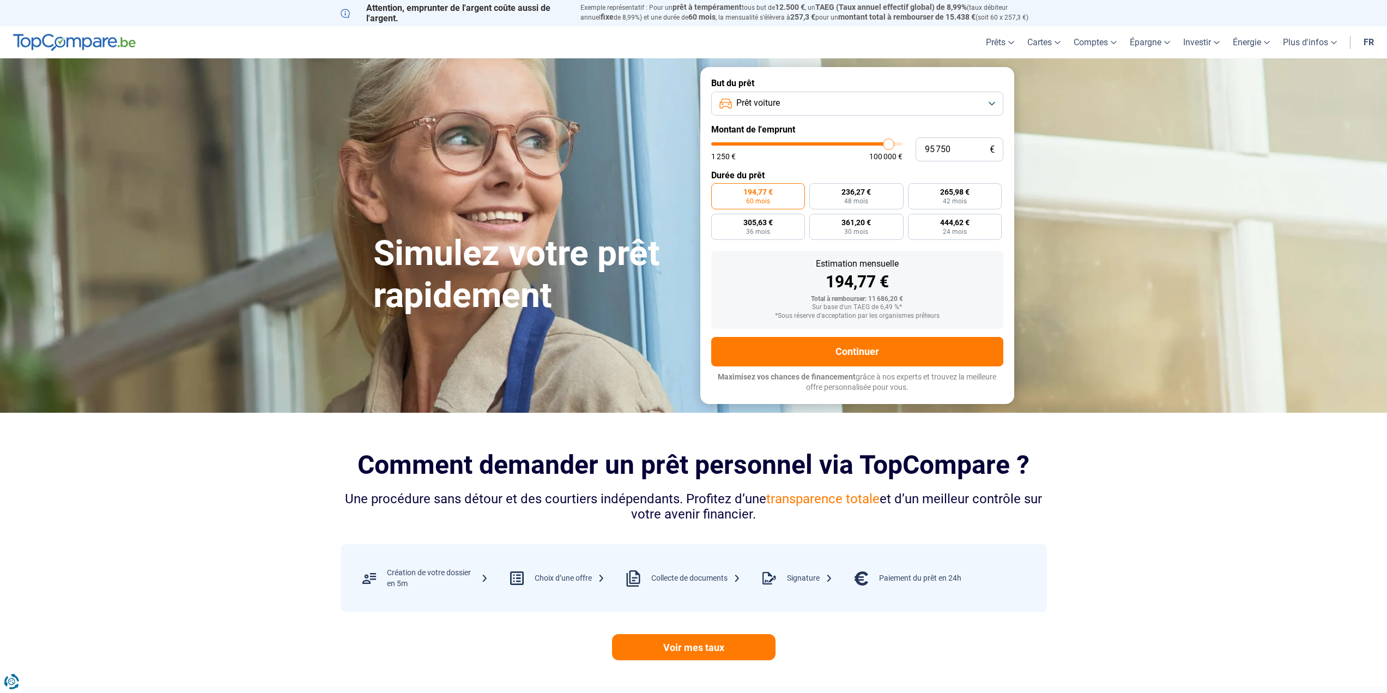
type input "95 000"
type input "95000"
type input "94 500"
type input "94500"
type input "94 000"
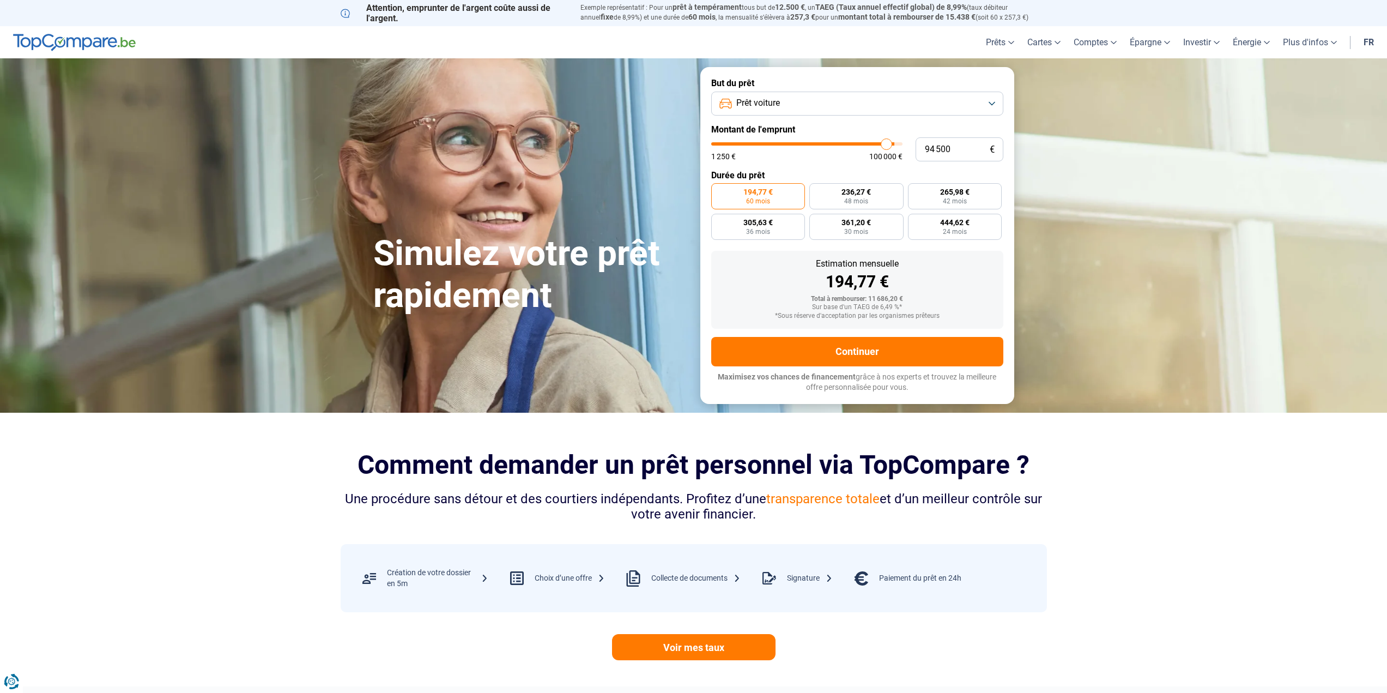
type input "94000"
type input "93 000"
type input "93000"
type input "92 000"
type input "92000"
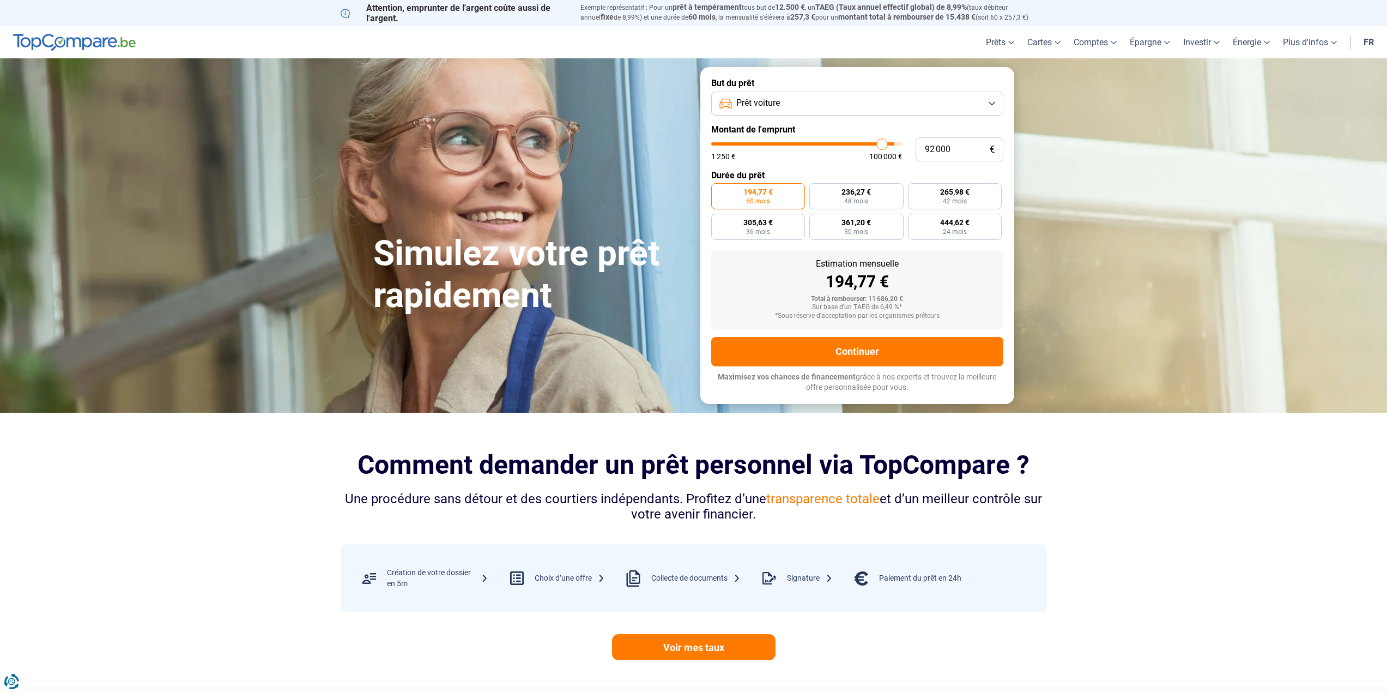
type input "91 000"
type input "91000"
type input "90 250"
type input "90250"
type input "89 000"
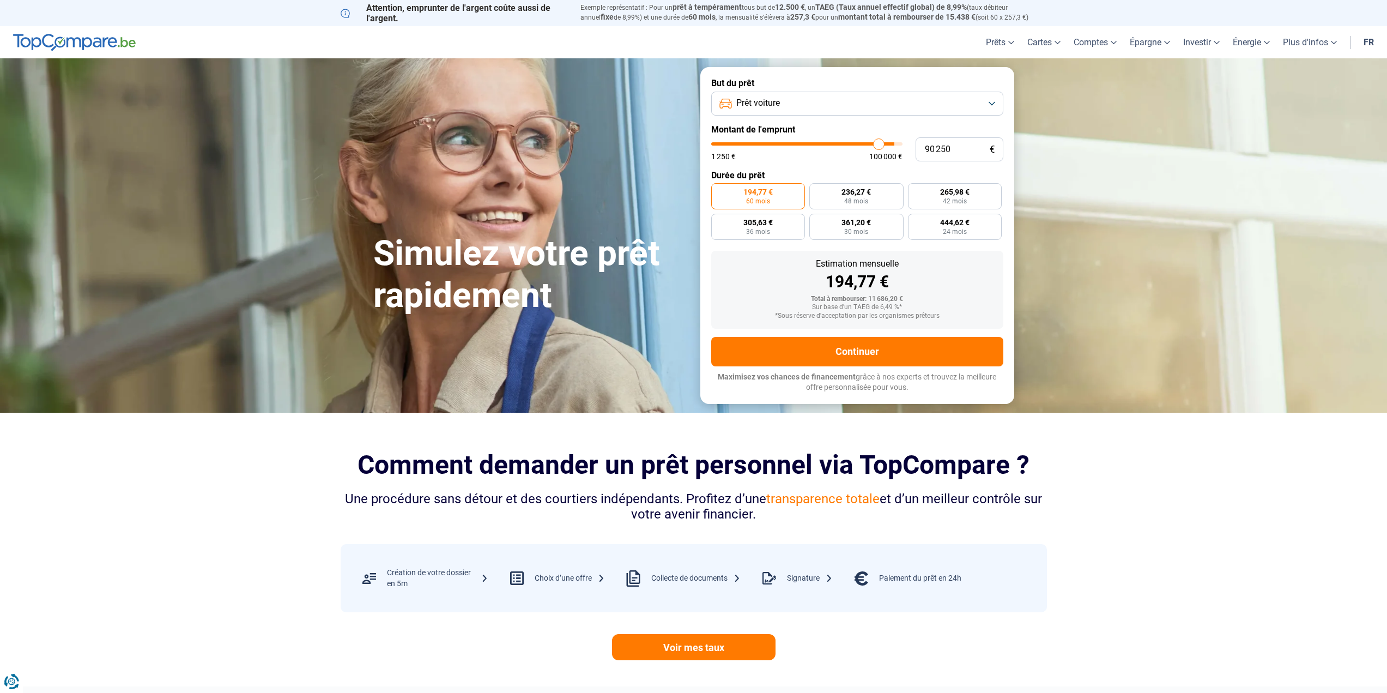
type input "89000"
type input "87 500"
type input "87500"
type input "86 500"
type input "86500"
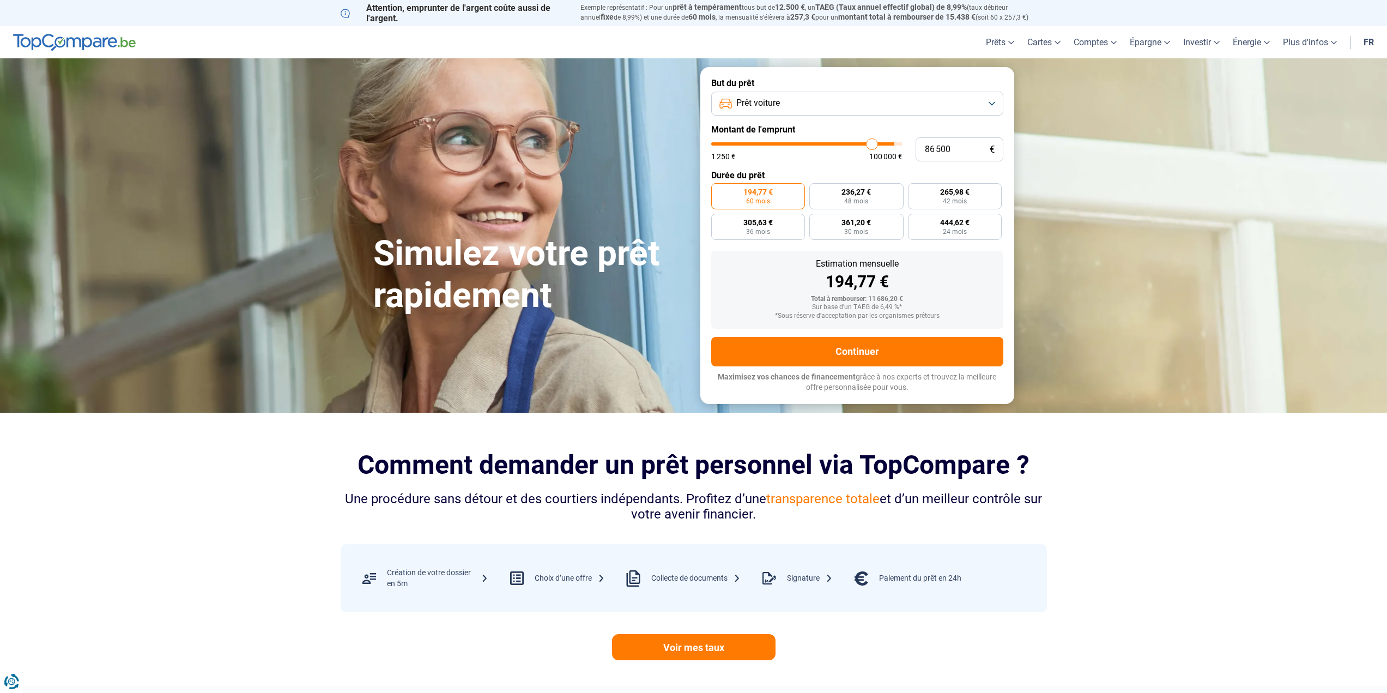
type input "85 250"
type input "85250"
type input "84 250"
type input "84250"
drag, startPoint x: 770, startPoint y: 148, endPoint x: 771, endPoint y: 155, distance: 6.6
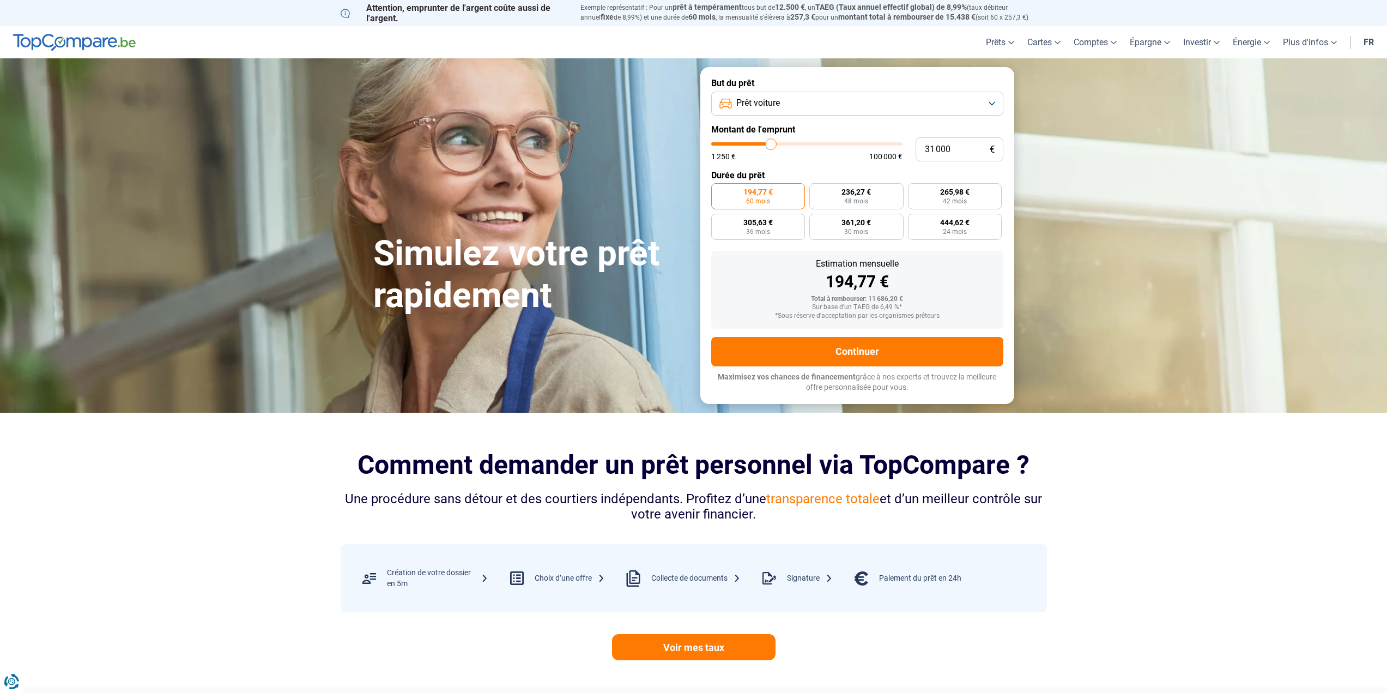
click at [771, 146] on input "range" at bounding box center [806, 143] width 191 height 3
click at [977, 195] on span "603,72 €" at bounding box center [973, 192] width 29 height 8
click at [954, 190] on input "603,72 € 60 mois" at bounding box center [950, 186] width 7 height 7
